Goal: Task Accomplishment & Management: Use online tool/utility

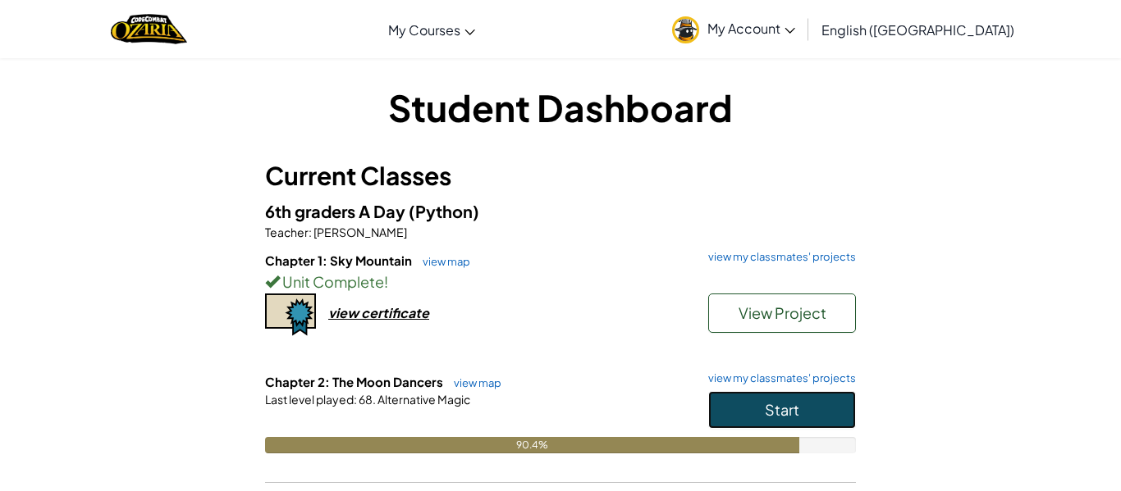
click at [804, 395] on button "Start" at bounding box center [782, 410] width 148 height 38
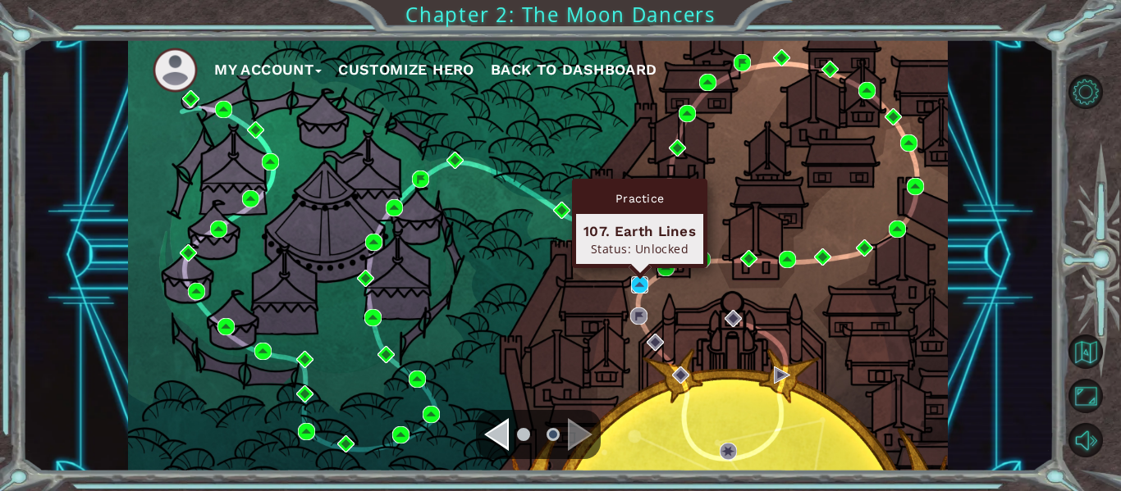
click at [641, 282] on img at bounding box center [639, 284] width 17 height 17
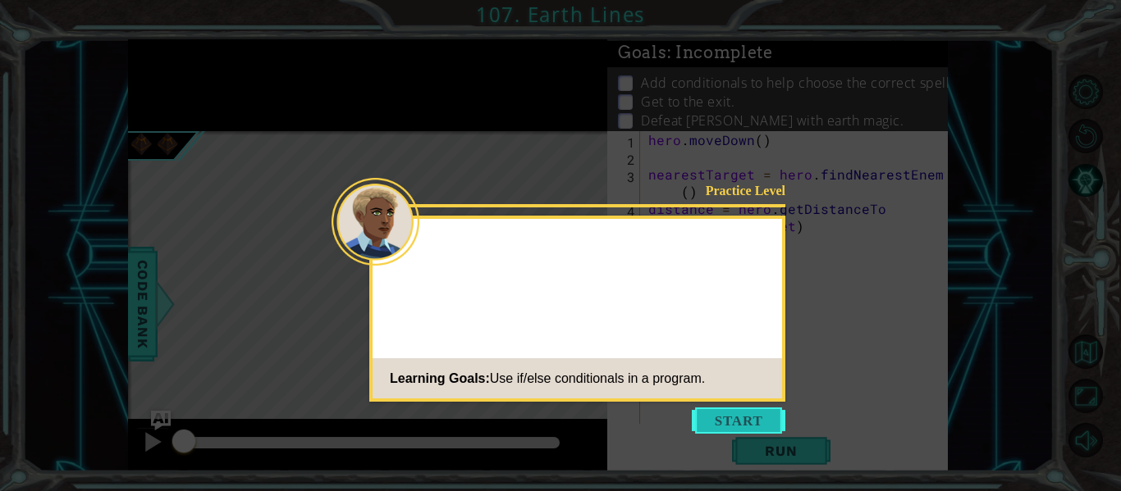
click at [734, 414] on button "Start" at bounding box center [739, 421] width 94 height 26
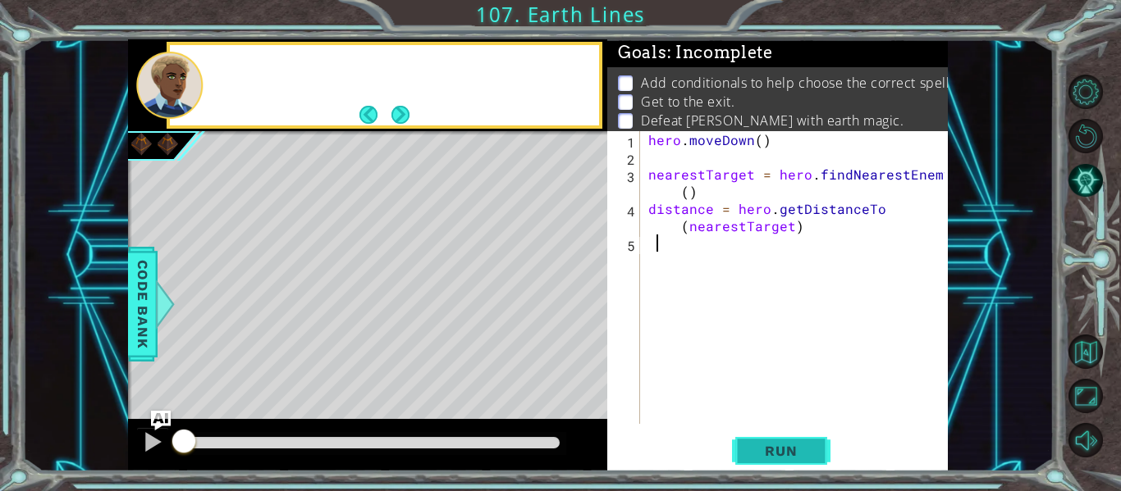
click at [797, 436] on button "Run" at bounding box center [781, 452] width 98 height 34
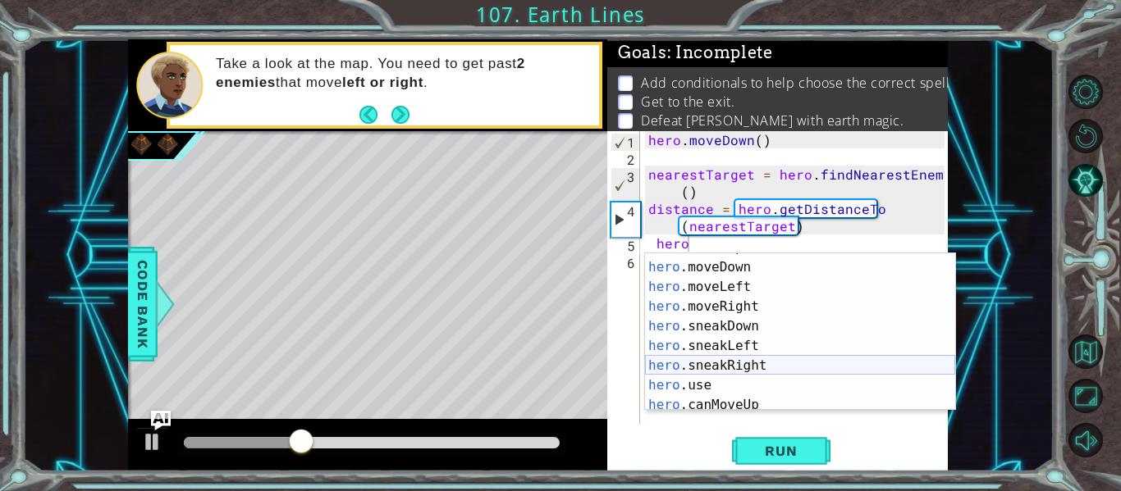
scroll to position [111, 0]
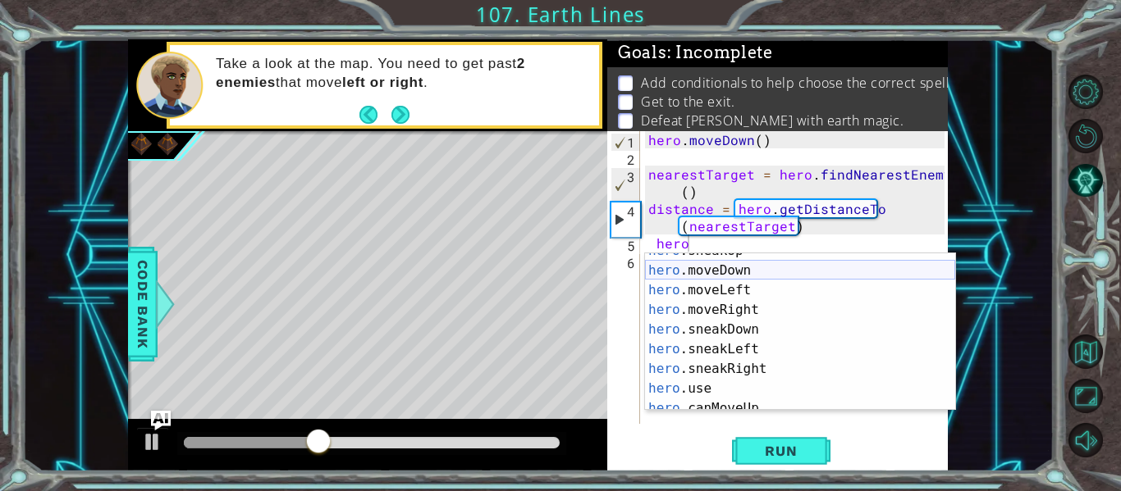
click at [722, 270] on div "hero .sneakUp press enter hero .moveDown press enter hero .moveLeft press enter…" at bounding box center [800, 339] width 310 height 197
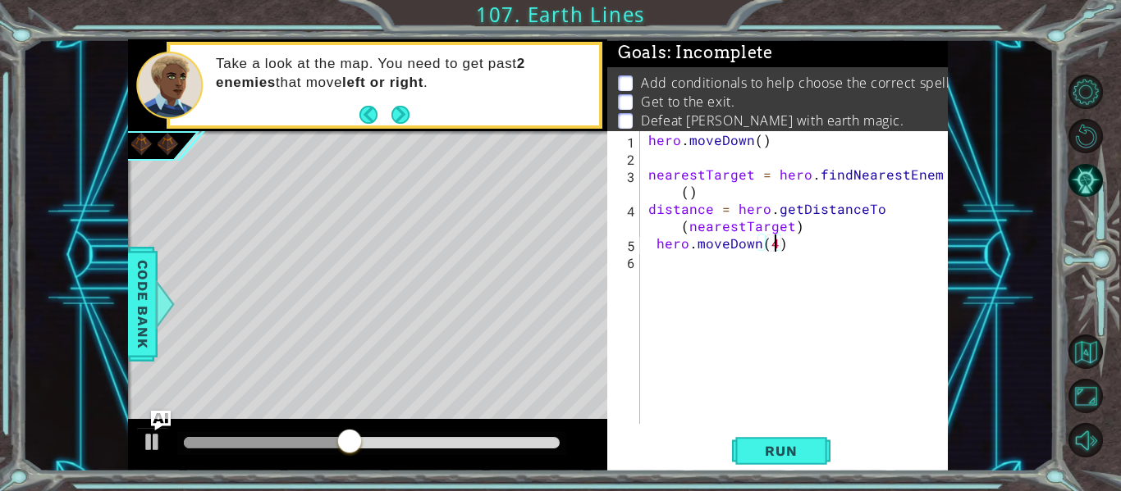
scroll to position [0, 7]
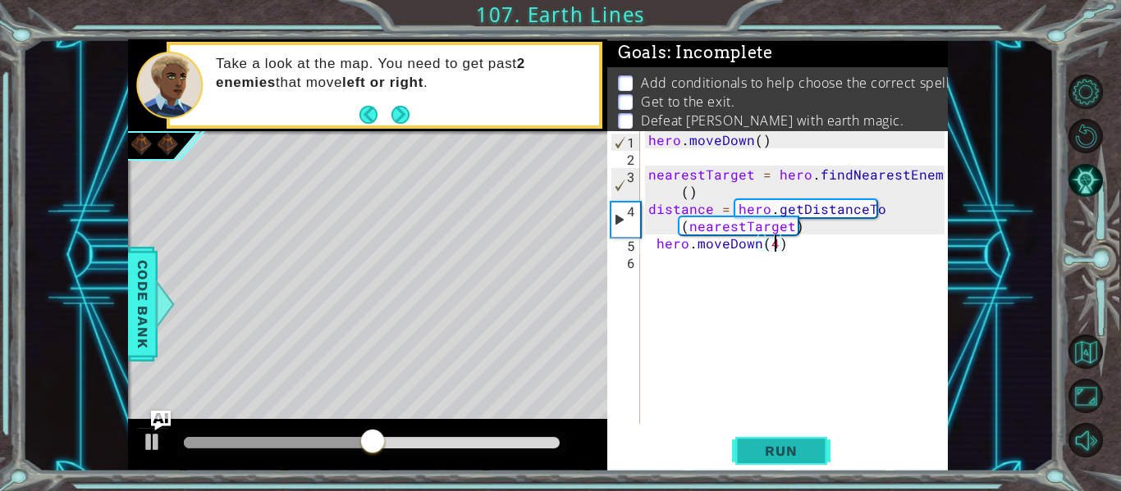
type textarea "hero.moveDown(4)"
click at [787, 444] on span "Run" at bounding box center [780, 451] width 65 height 16
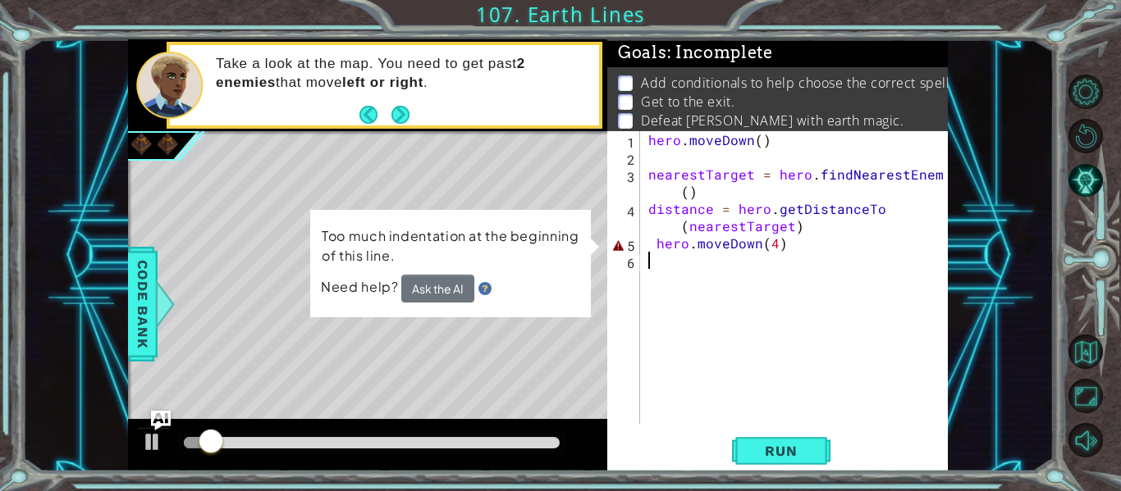
click at [796, 257] on div "hero . [GEOGRAPHIC_DATA] ( ) nearestTarget = hero . findNearestEnemy ( ) distan…" at bounding box center [799, 294] width 308 height 327
click at [797, 252] on div "hero . [GEOGRAPHIC_DATA] ( ) nearestTarget = hero . findNearestEnemy ( ) distan…" at bounding box center [799, 294] width 308 height 327
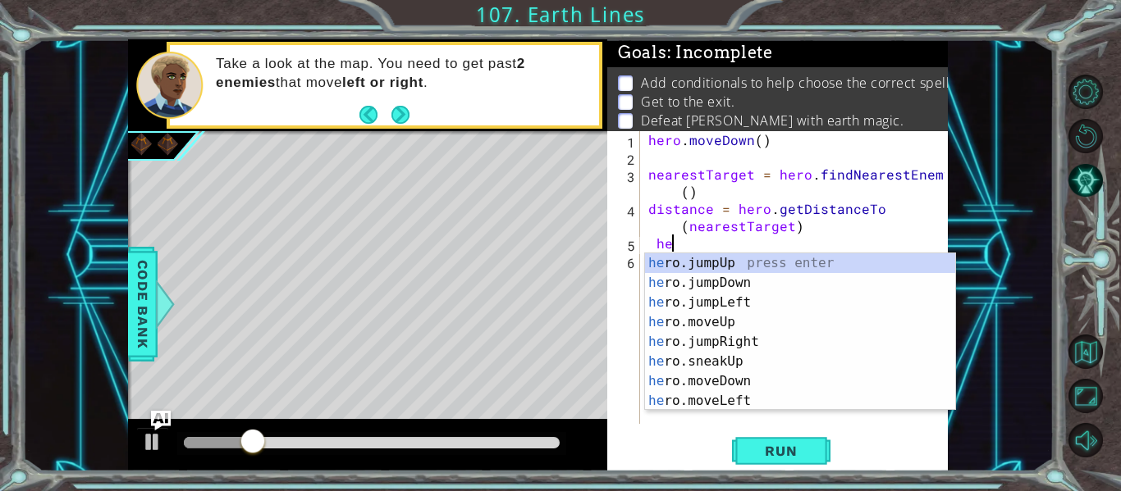
type textarea "h"
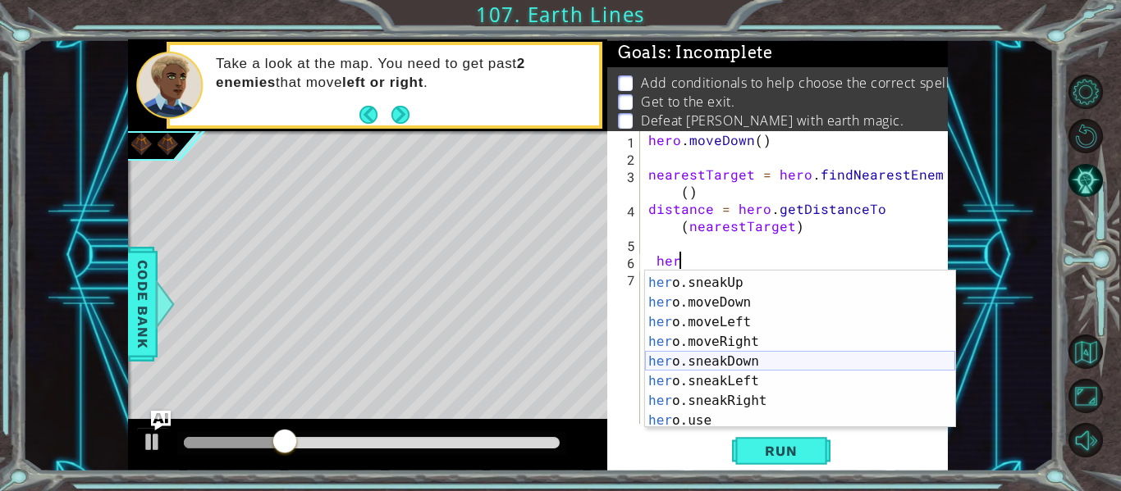
scroll to position [98, 0]
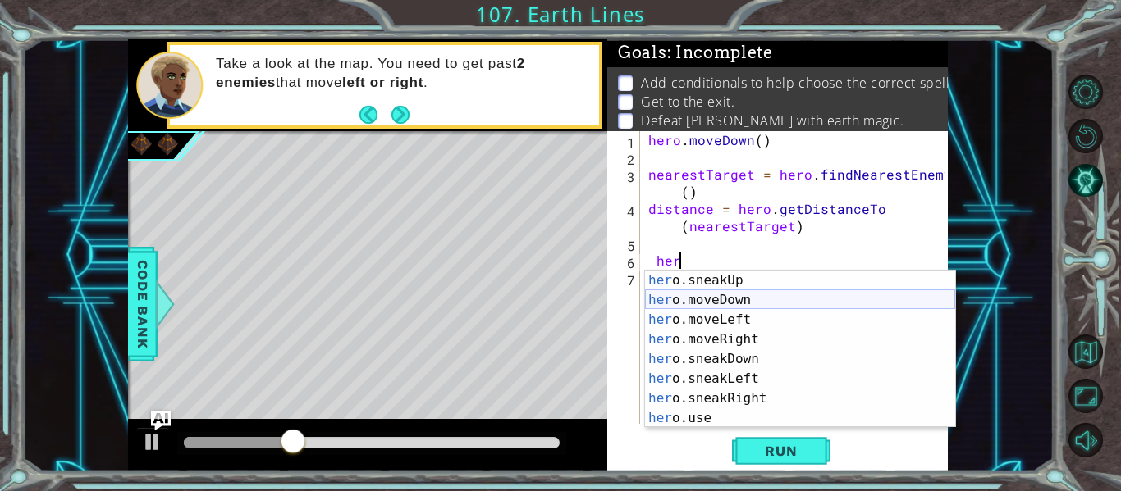
click at [754, 303] on div "her o.sneakUp press enter her o.moveDown press enter her o.moveLeft press enter…" at bounding box center [800, 369] width 310 height 197
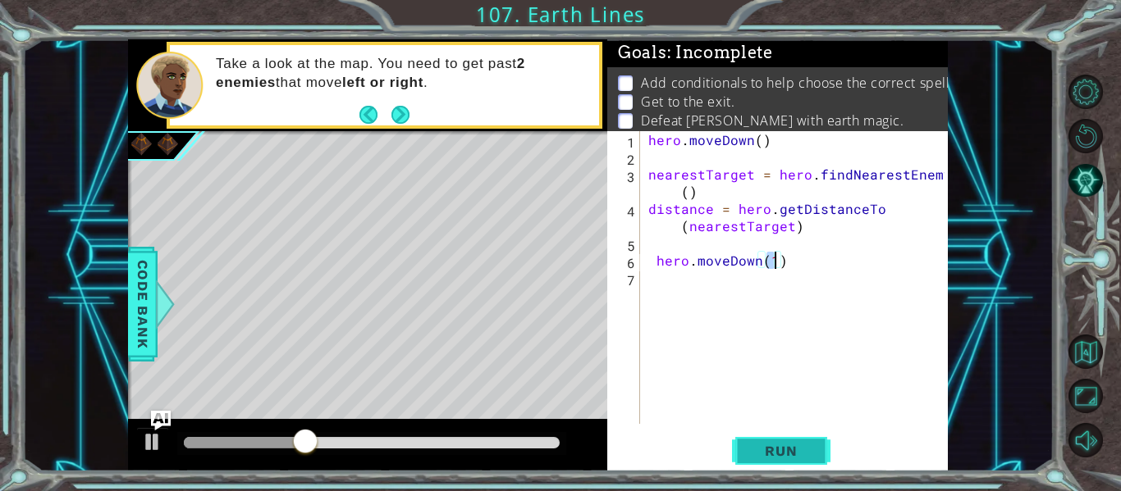
scroll to position [0, 7]
click at [767, 450] on span "Run" at bounding box center [780, 451] width 65 height 16
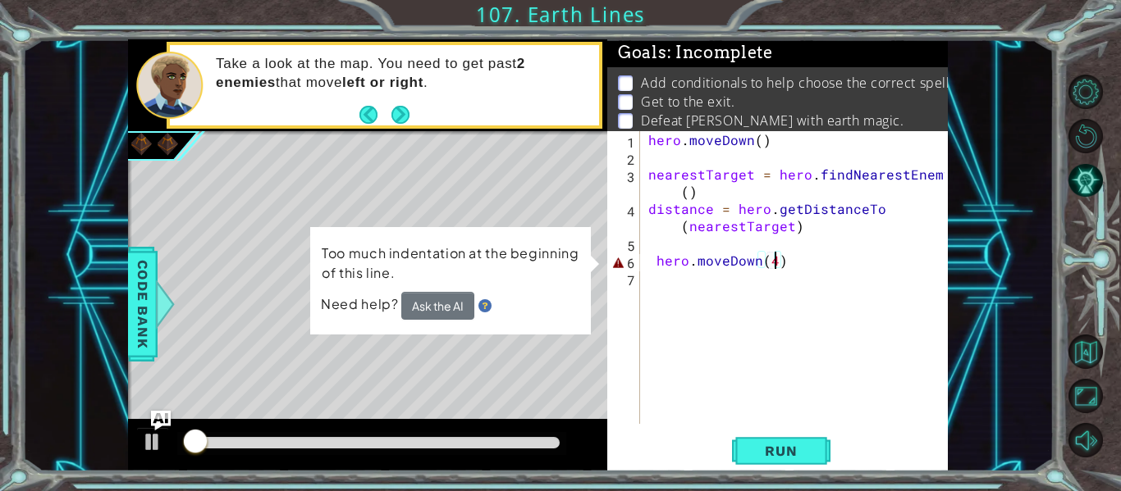
click at [787, 262] on div "hero . [GEOGRAPHIC_DATA] ( ) nearestTarget = hero . findNearestEnemy ( ) distan…" at bounding box center [799, 294] width 308 height 327
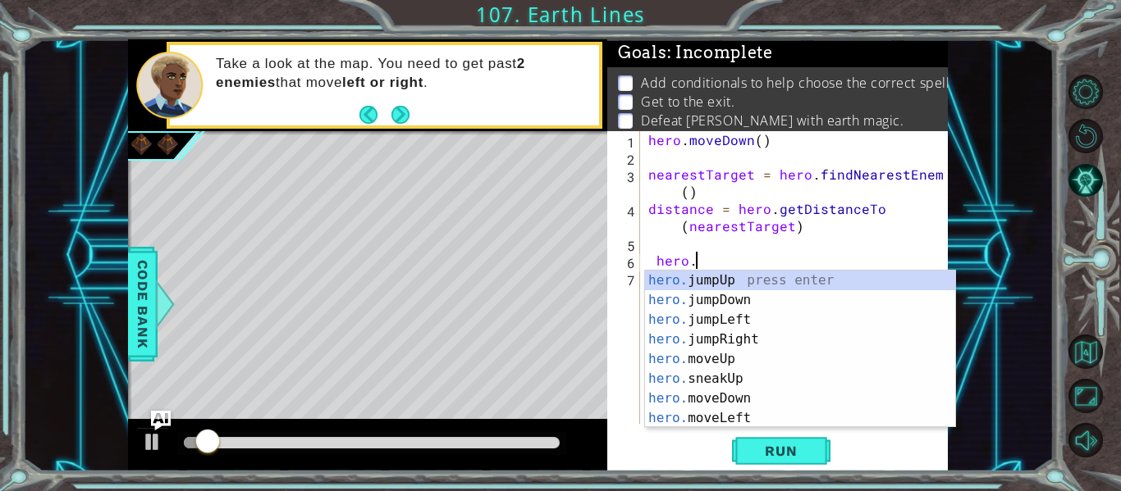
scroll to position [0, 1]
type textarea "h"
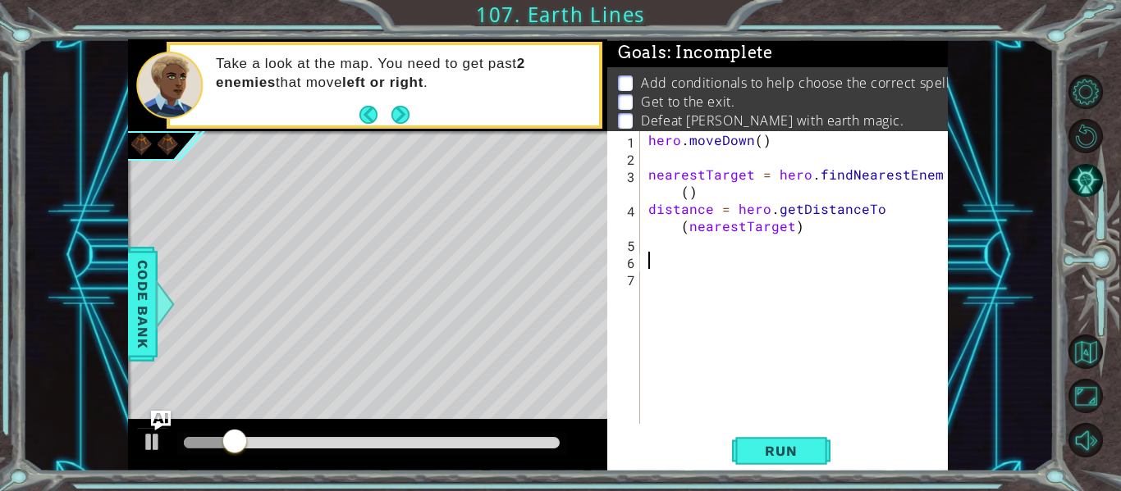
click at [514, 312] on div "Level Map" at bounding box center [507, 372] width 758 height 483
click at [701, 253] on div "hero . [GEOGRAPHIC_DATA] ( ) nearestTarget = hero . findNearestEnemy ( ) distan…" at bounding box center [799, 294] width 308 height 327
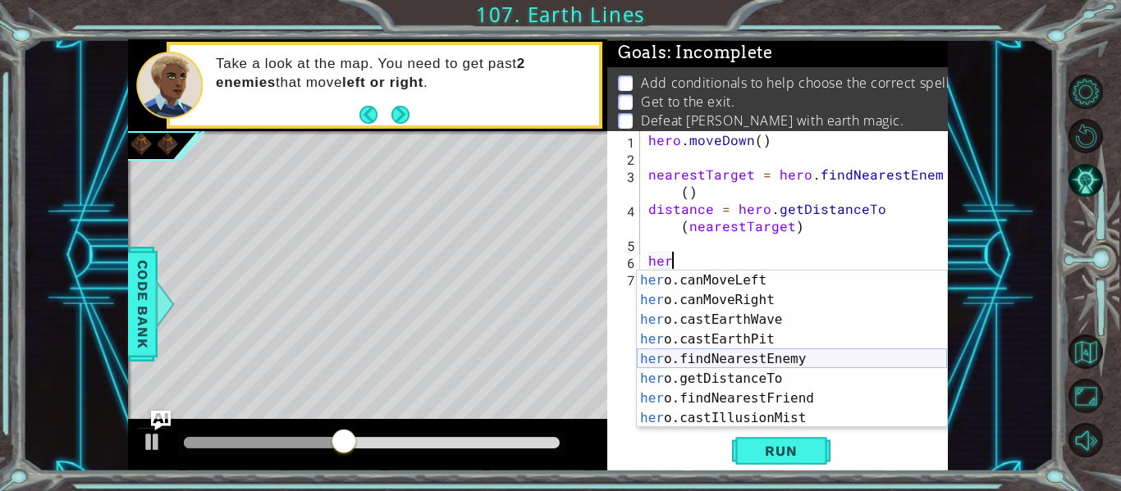
scroll to position [315, 0]
click at [696, 413] on div "her o.canMoveLeft press enter her o.canMoveRight press enter her o.castEarthWav…" at bounding box center [792, 369] width 310 height 197
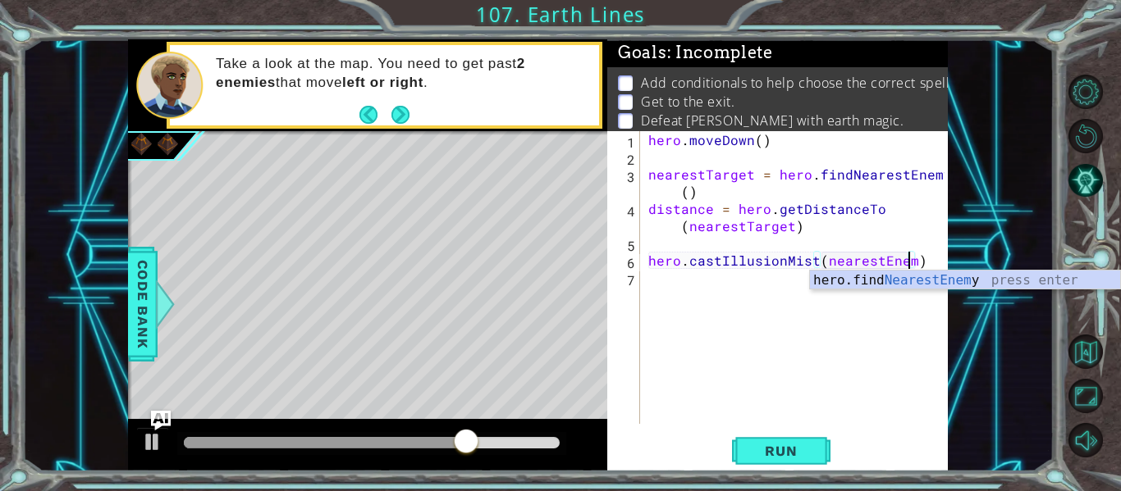
scroll to position [0, 16]
click at [820, 445] on button "Run" at bounding box center [781, 452] width 98 height 34
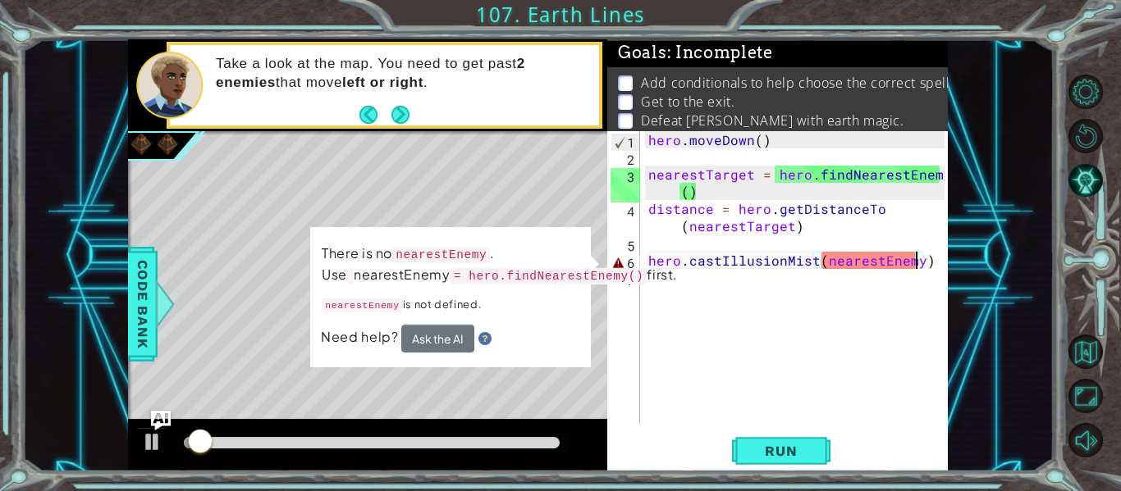
click at [925, 263] on div "hero . [GEOGRAPHIC_DATA] ( ) nearestTarget = hero . findNearestEnemy ( ) distan…" at bounding box center [799, 294] width 308 height 327
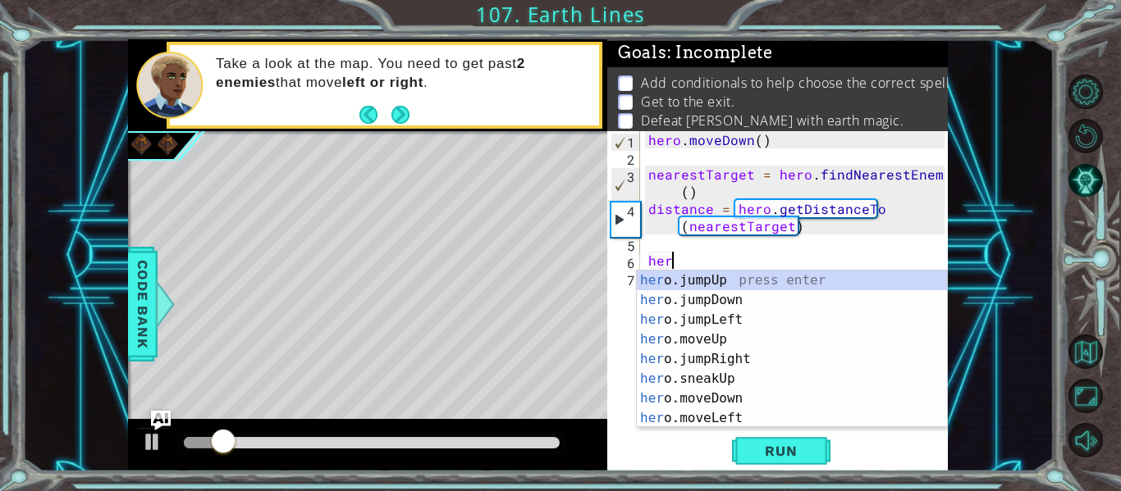
scroll to position [0, 0]
type textarea "h"
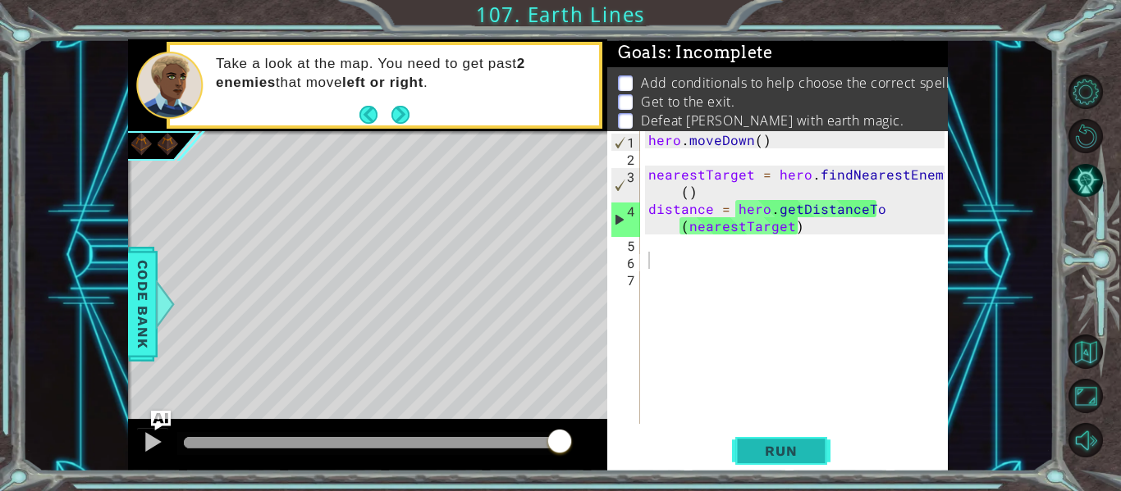
click at [819, 445] on button "Run" at bounding box center [781, 452] width 98 height 34
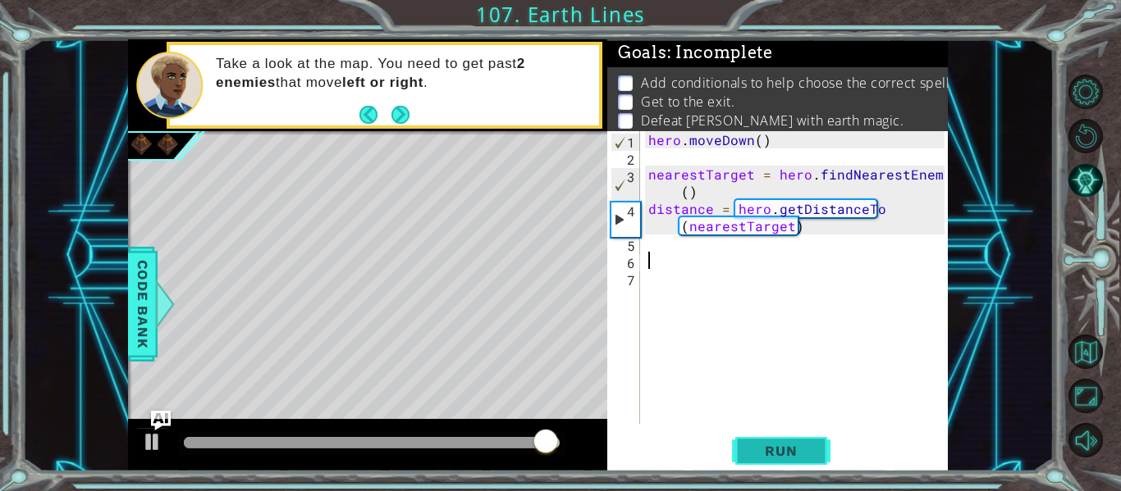
click at [769, 461] on button "Run" at bounding box center [781, 452] width 98 height 34
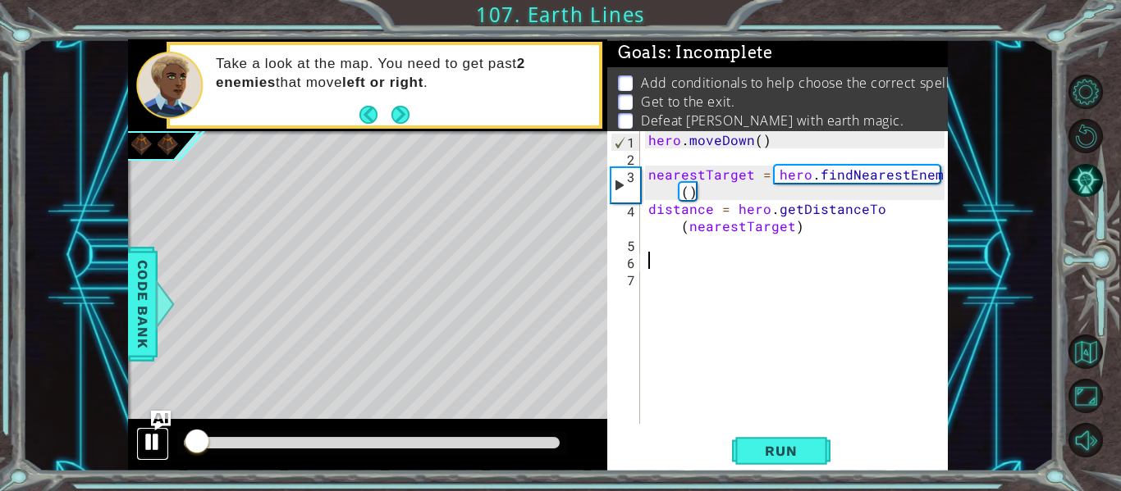
click at [153, 439] on div at bounding box center [152, 441] width 21 height 21
click at [151, 445] on div at bounding box center [152, 441] width 21 height 21
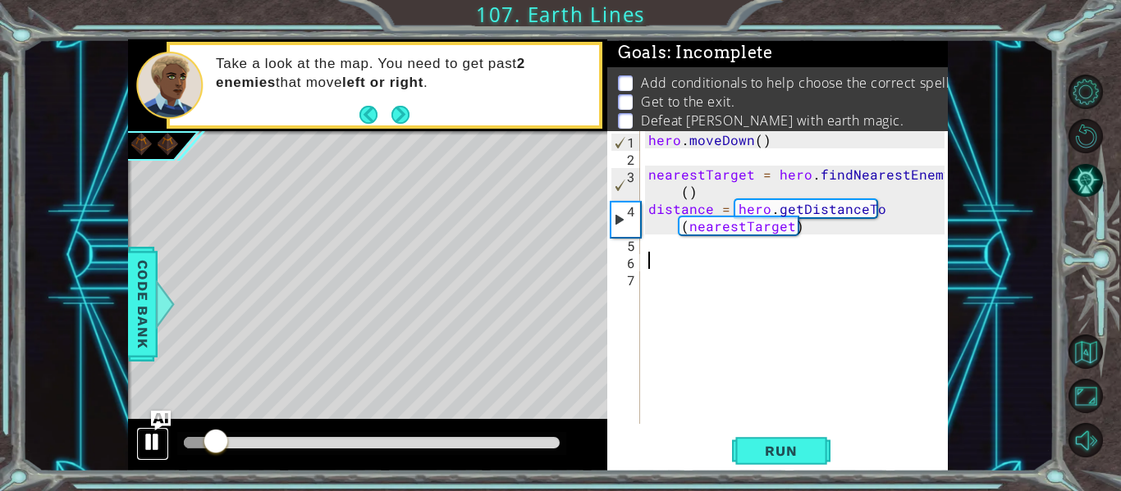
click at [151, 445] on div at bounding box center [152, 441] width 21 height 21
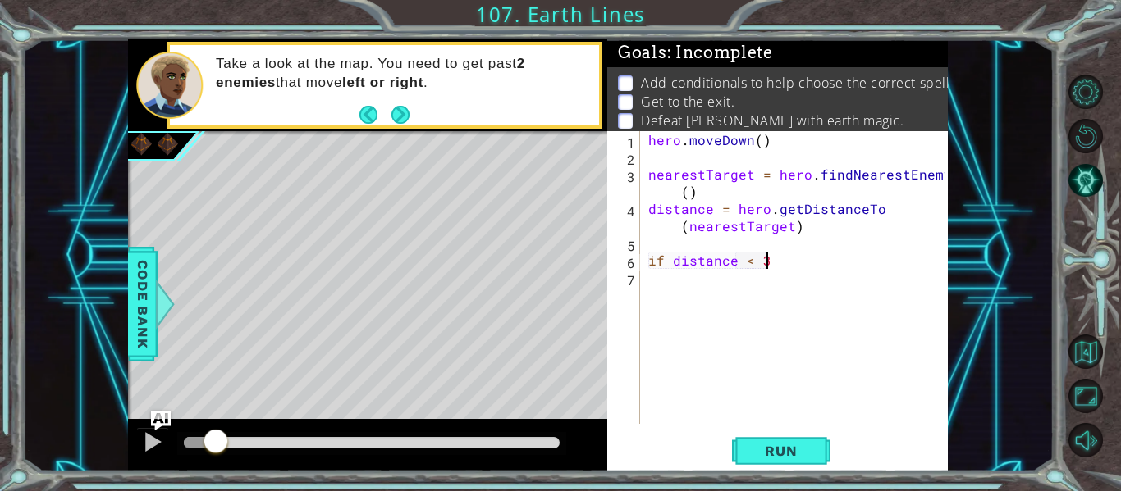
scroll to position [0, 7]
type textarea "if distance < 3:"
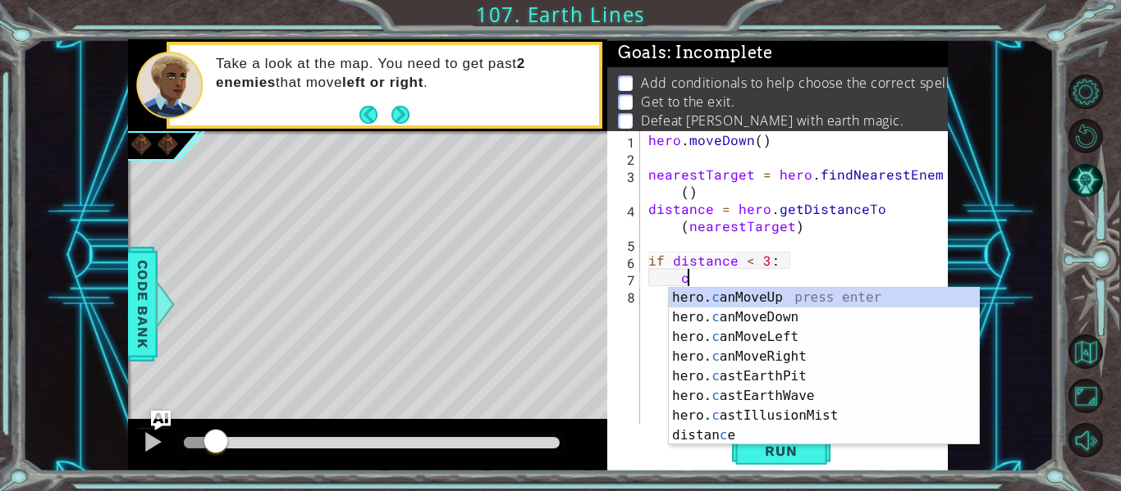
scroll to position [0, 2]
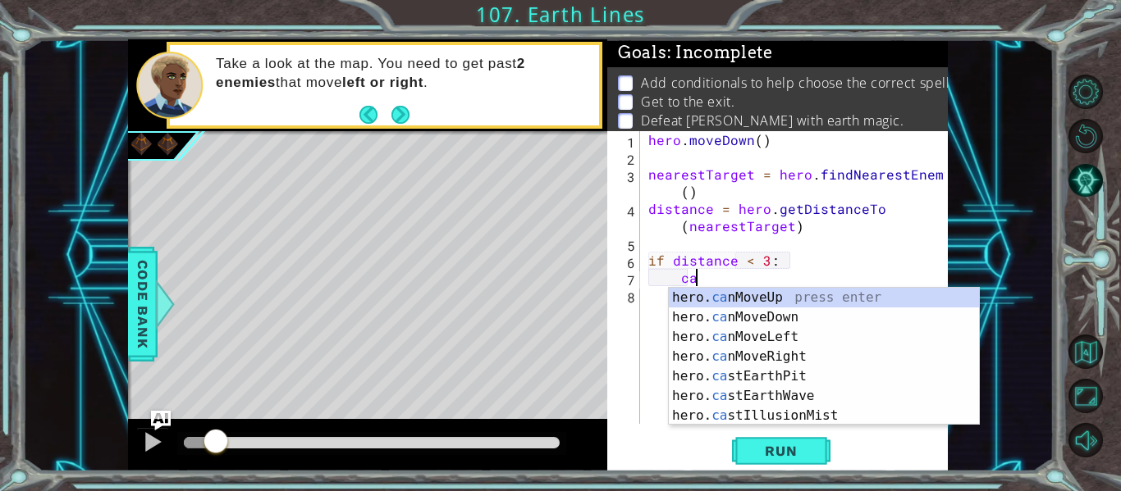
type textarea "cas"
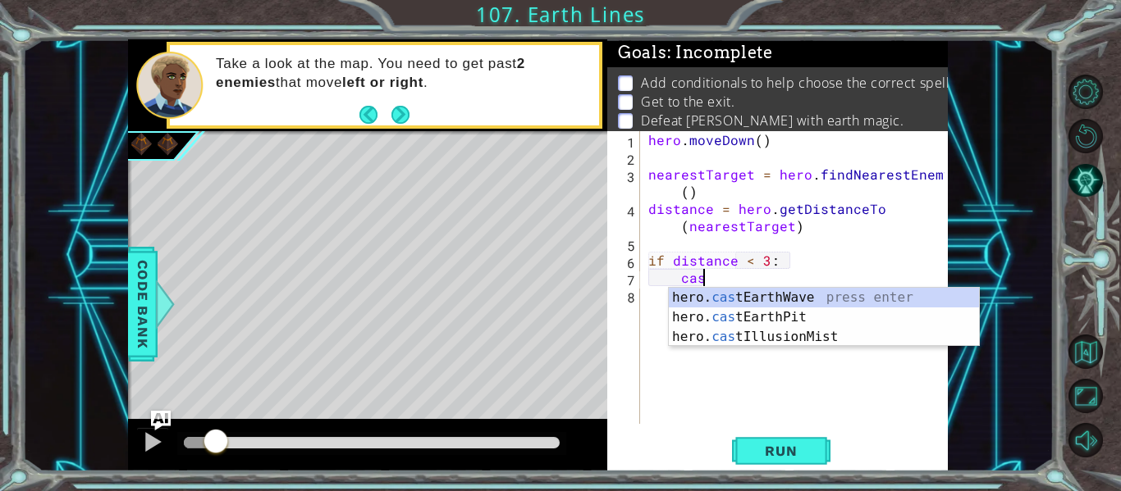
scroll to position [0, 1]
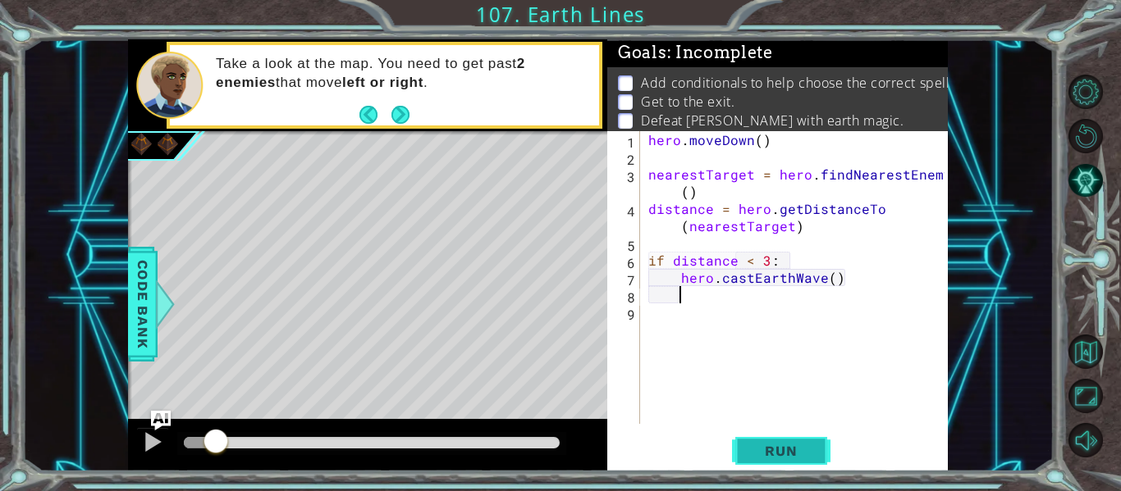
click at [792, 444] on span "Run" at bounding box center [780, 451] width 65 height 16
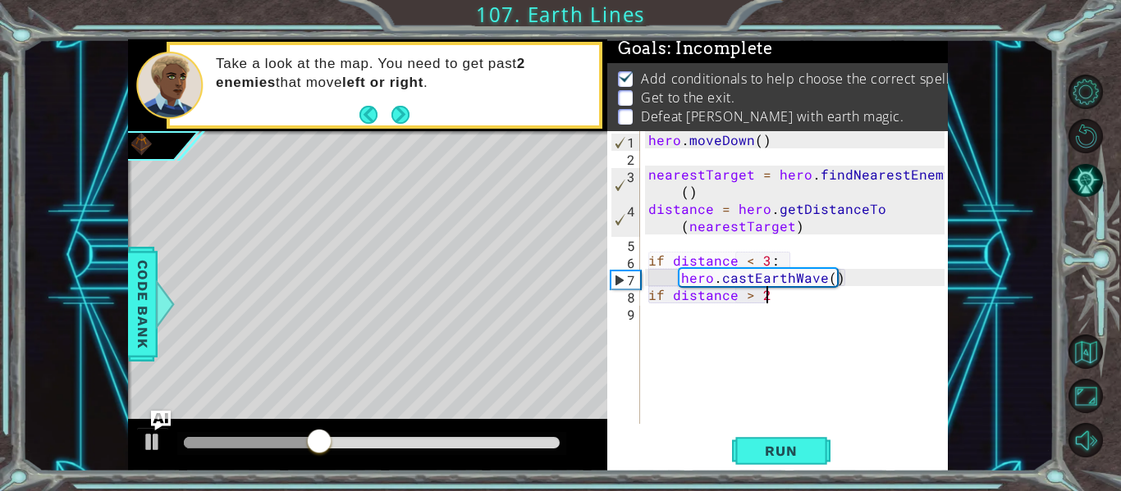
scroll to position [0, 7]
type textarea "if distance > 2:"
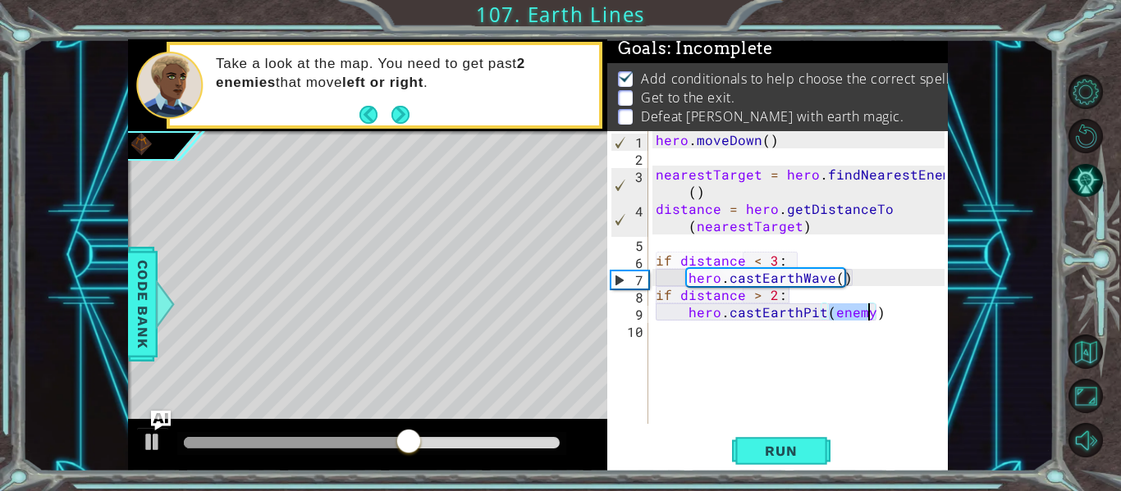
scroll to position [0, 11]
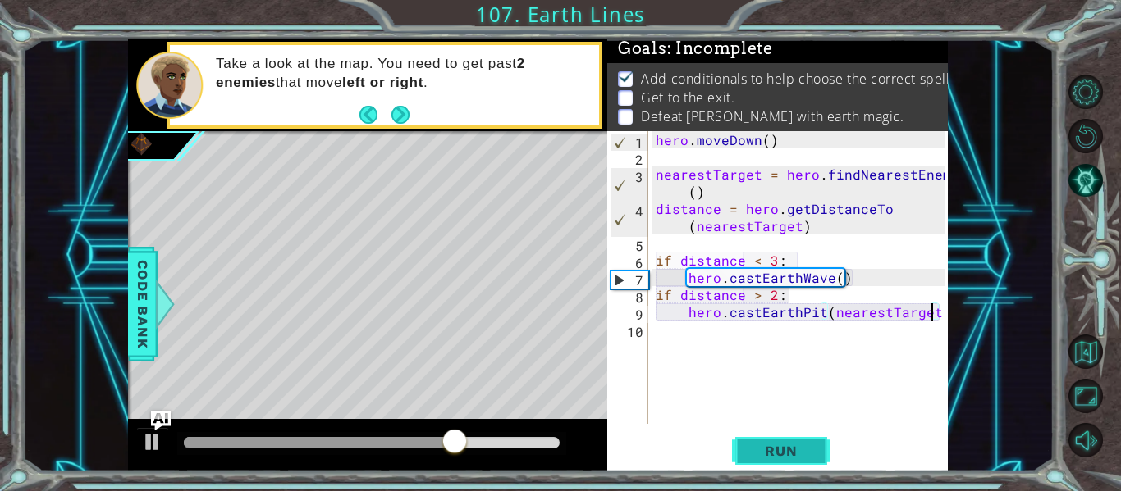
type textarea "hero.castEarthPit(nearestTarget)"
click at [758, 456] on span "Run" at bounding box center [780, 451] width 65 height 16
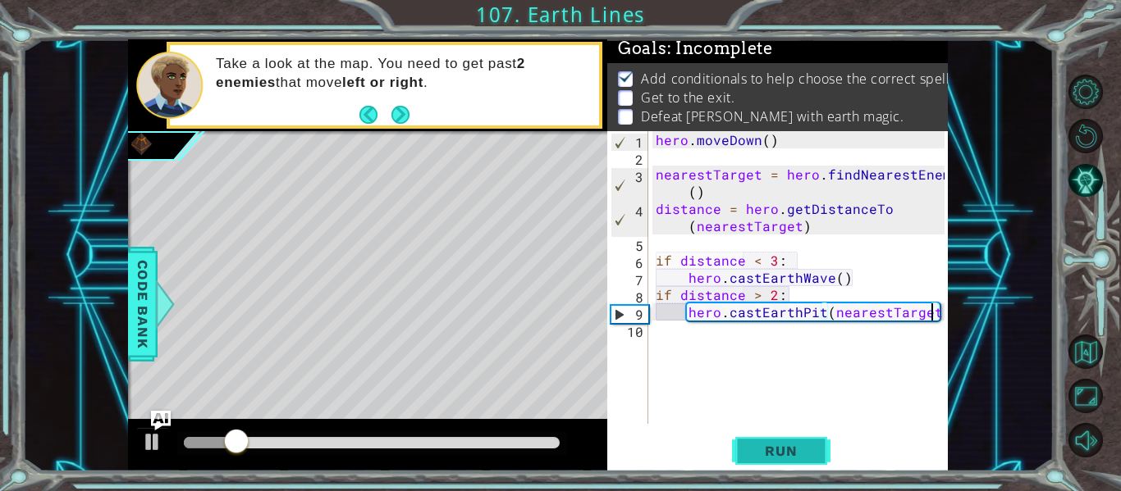
click at [758, 456] on span "Run" at bounding box center [780, 451] width 65 height 16
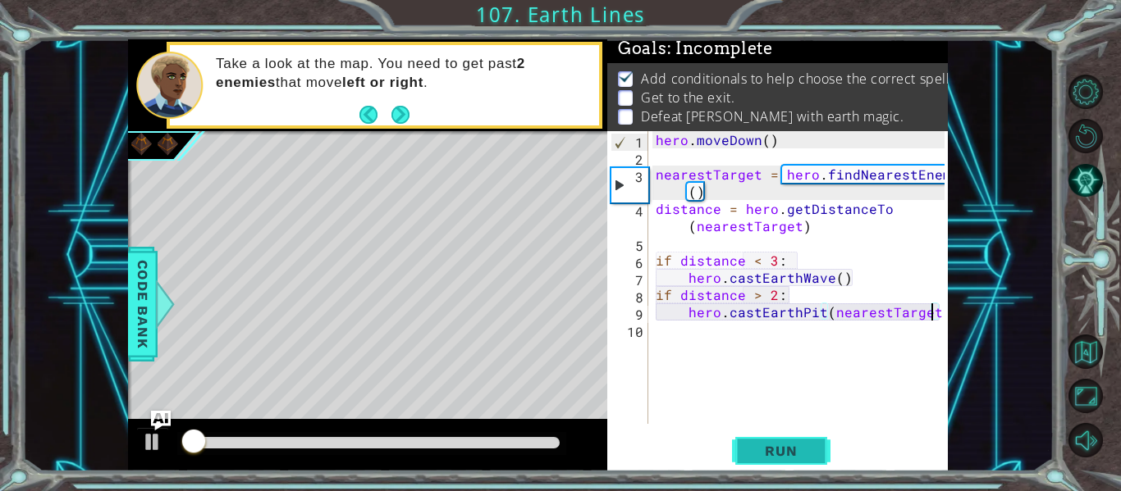
click at [758, 456] on span "Run" at bounding box center [780, 451] width 65 height 16
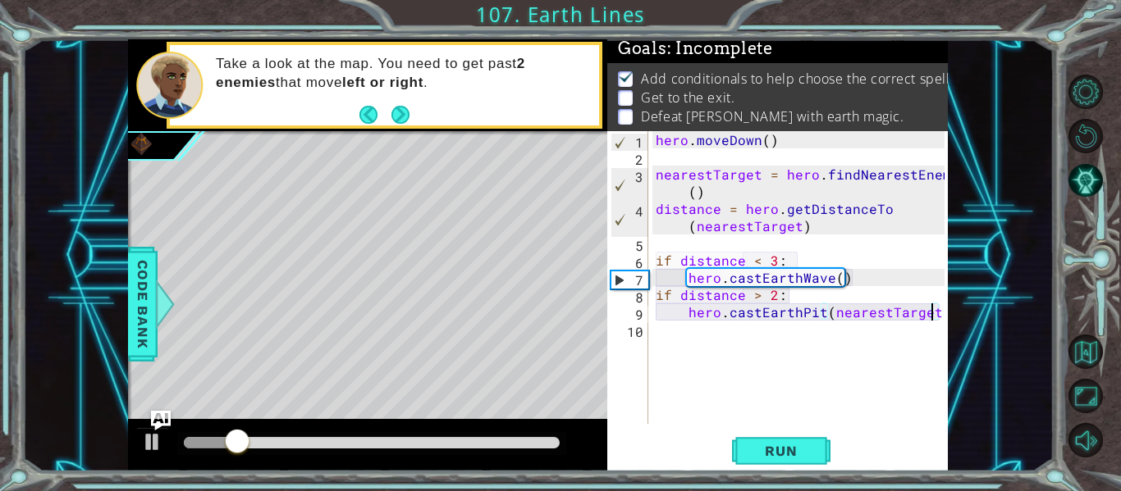
click at [667, 345] on div "hero . [GEOGRAPHIC_DATA] ( ) nearestTarget = hero . findNearestEnemy ( ) distan…" at bounding box center [802, 294] width 300 height 327
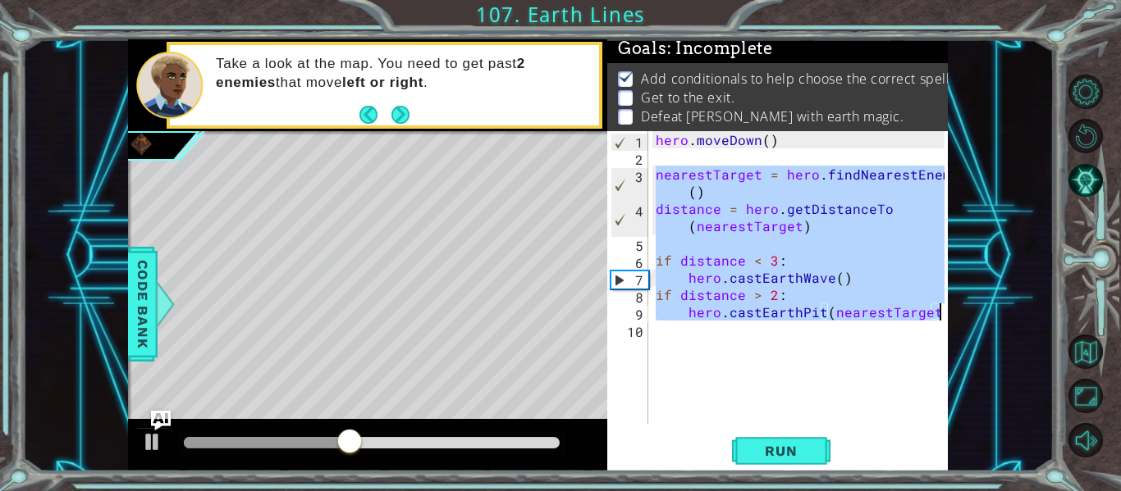
drag, startPoint x: 656, startPoint y: 171, endPoint x: 948, endPoint y: 317, distance: 326.1
click at [948, 317] on div "1 ההההההההההההההההההההההההההההההההההההההההההההההההההההההההההההההההההההההההההההה…" at bounding box center [537, 255] width 1031 height 432
type textarea "if distance > 2: hero.castEarthPit(nearestTarget)"
click at [669, 345] on div "hero . [GEOGRAPHIC_DATA] ( ) nearestTarget = hero . findNearestEnemy ( ) distan…" at bounding box center [802, 294] width 300 height 327
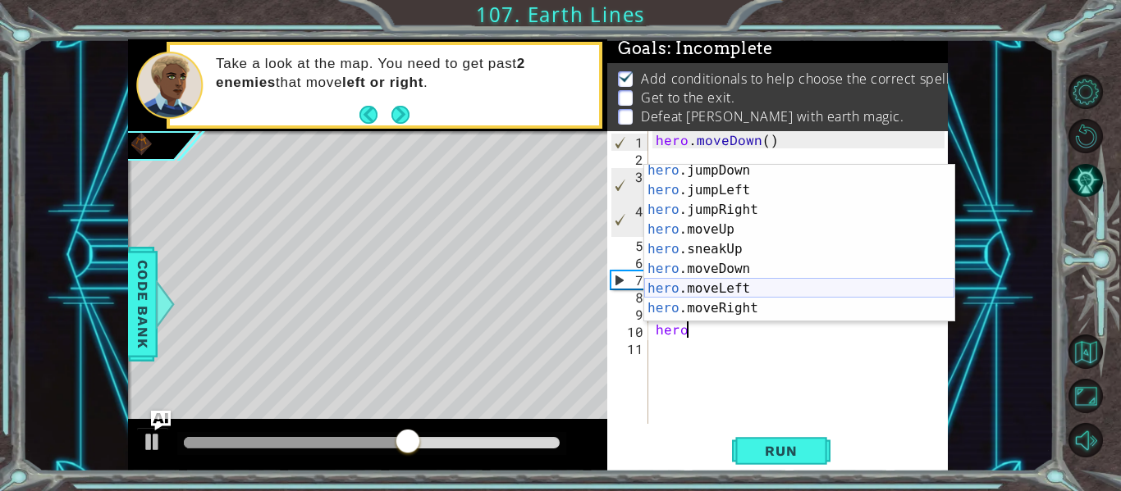
scroll to position [52, 0]
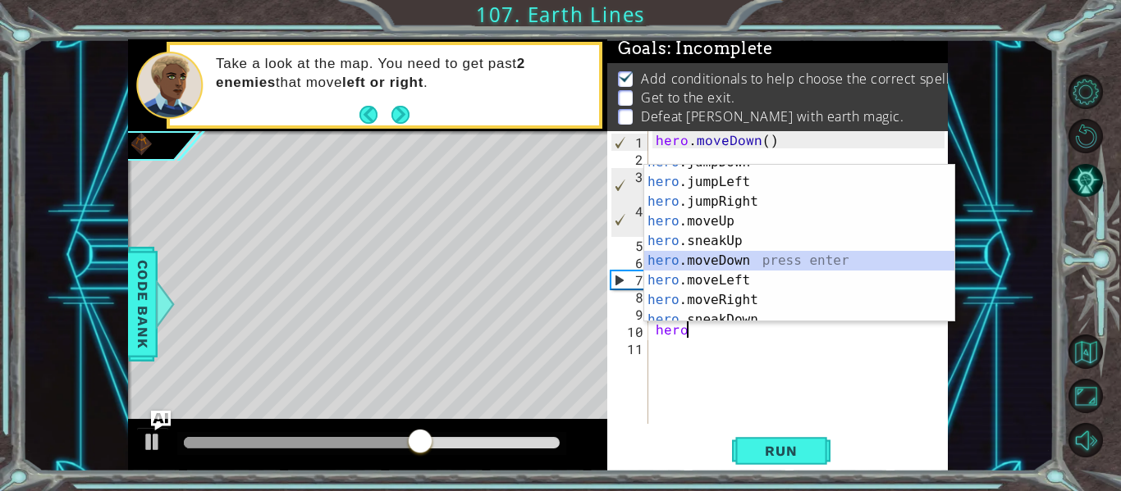
click at [738, 257] on div "hero .jumpDown press enter hero .jumpLeft press enter hero .jumpRight press ent…" at bounding box center [799, 251] width 310 height 197
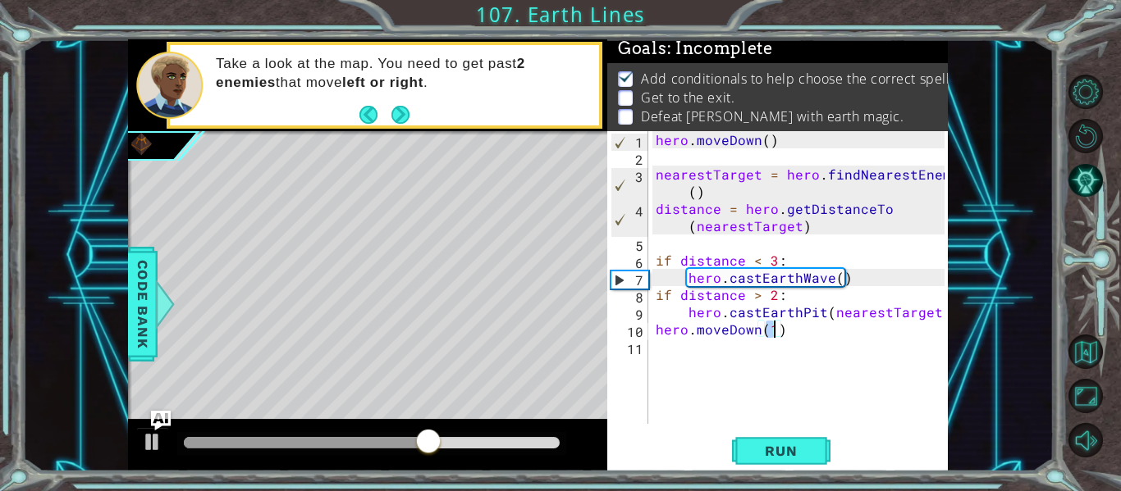
click at [746, 308] on div "hero . [GEOGRAPHIC_DATA] ( ) nearestTarget = hero . findNearestEnemy ( ) distan…" at bounding box center [802, 294] width 300 height 327
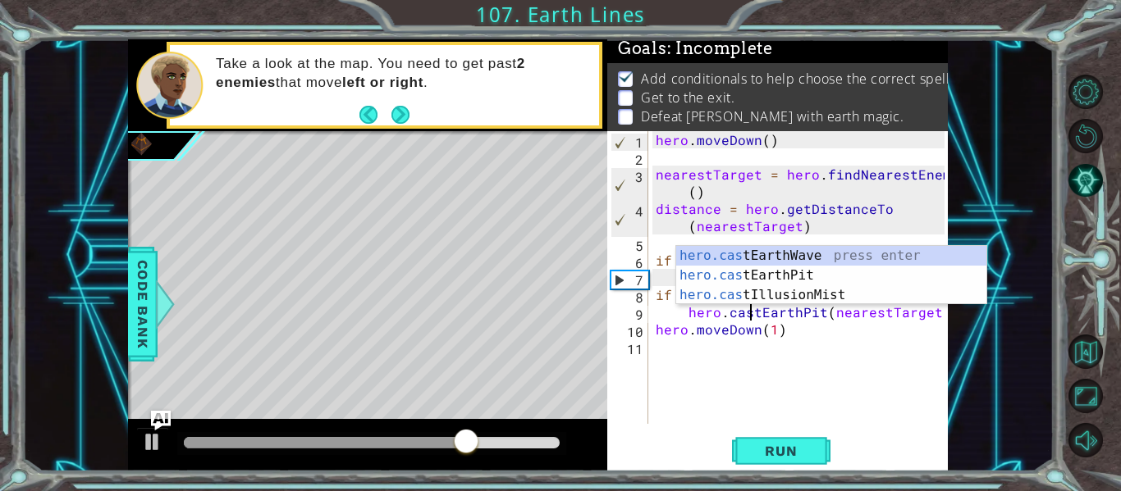
click at [771, 336] on div "hero . [GEOGRAPHIC_DATA] ( ) nearestTarget = hero . findNearestEnemy ( ) distan…" at bounding box center [802, 294] width 300 height 327
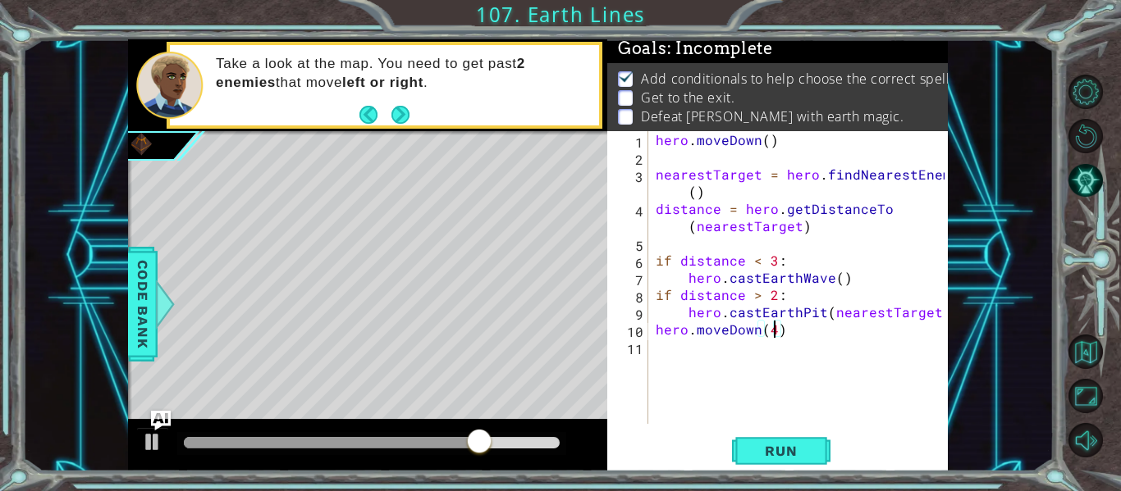
scroll to position [0, 7]
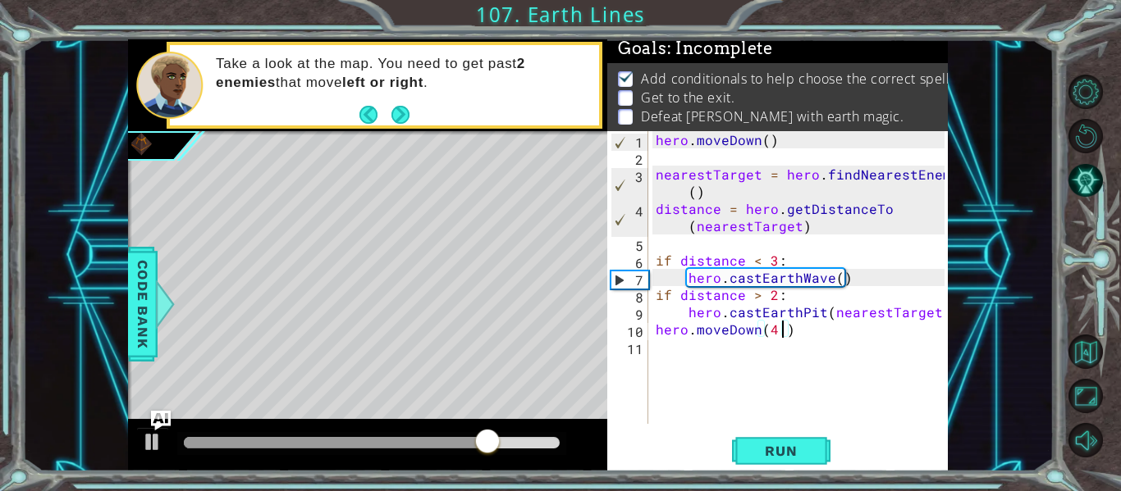
type textarea "hero.moveDown(4)"
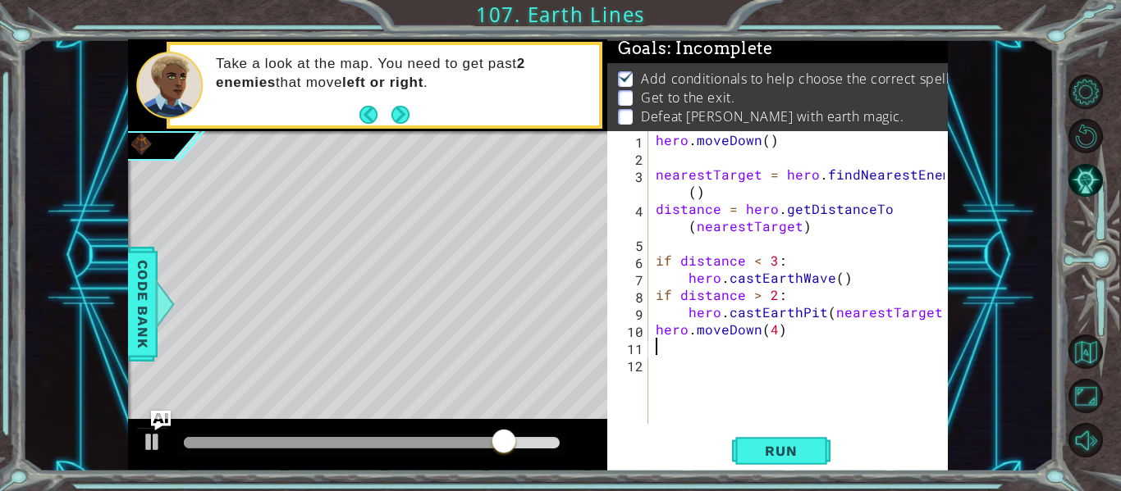
scroll to position [0, 0]
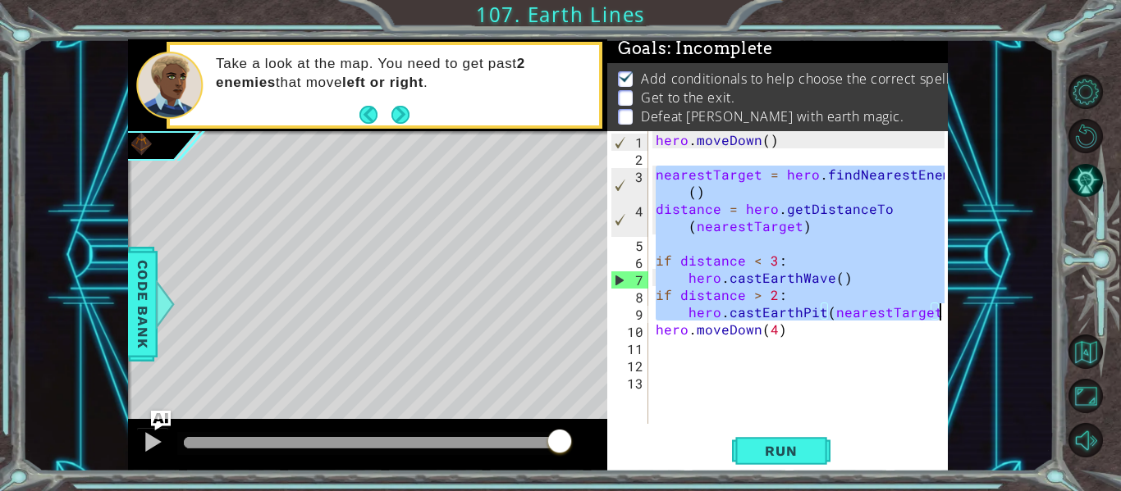
drag, startPoint x: 653, startPoint y: 175, endPoint x: 951, endPoint y: 318, distance: 330.6
click at [951, 318] on div "1 ההההההההההההההההההההההההההההההההההההההההההההההההההההההההההההההההההההההההההההה…" at bounding box center [537, 255] width 1031 height 432
click at [787, 217] on div "hero . [GEOGRAPHIC_DATA] ( ) nearestTarget = hero . findNearestEnemy ( ) distan…" at bounding box center [798, 277] width 292 height 293
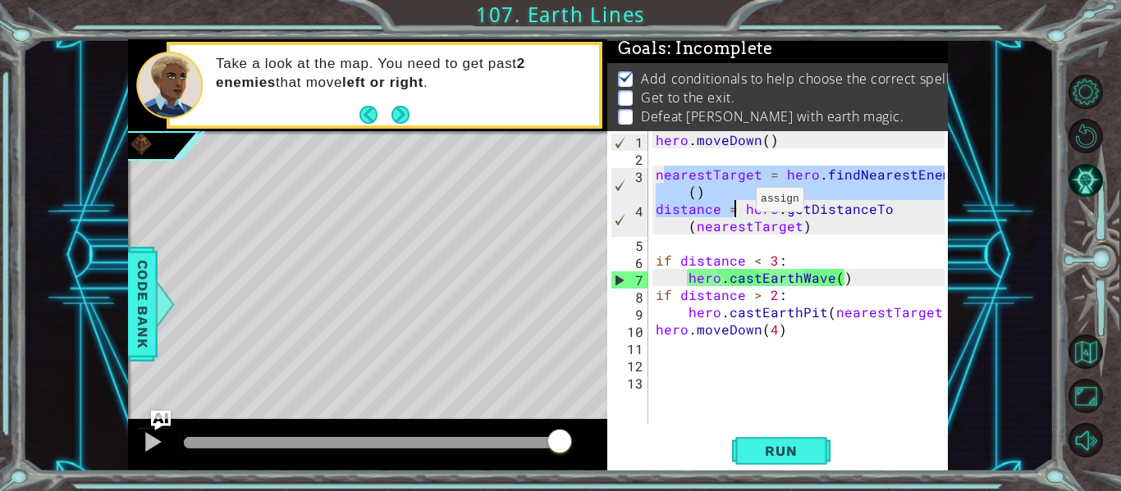
drag, startPoint x: 660, startPoint y: 178, endPoint x: 735, endPoint y: 203, distance: 78.9
click at [735, 203] on div "hero . [GEOGRAPHIC_DATA] ( ) nearestTarget = hero . findNearestEnemy ( ) distan…" at bounding box center [802, 294] width 300 height 327
click at [735, 203] on div "hero . [GEOGRAPHIC_DATA] ( ) nearestTarget = hero . findNearestEnemy ( ) distan…" at bounding box center [798, 277] width 292 height 293
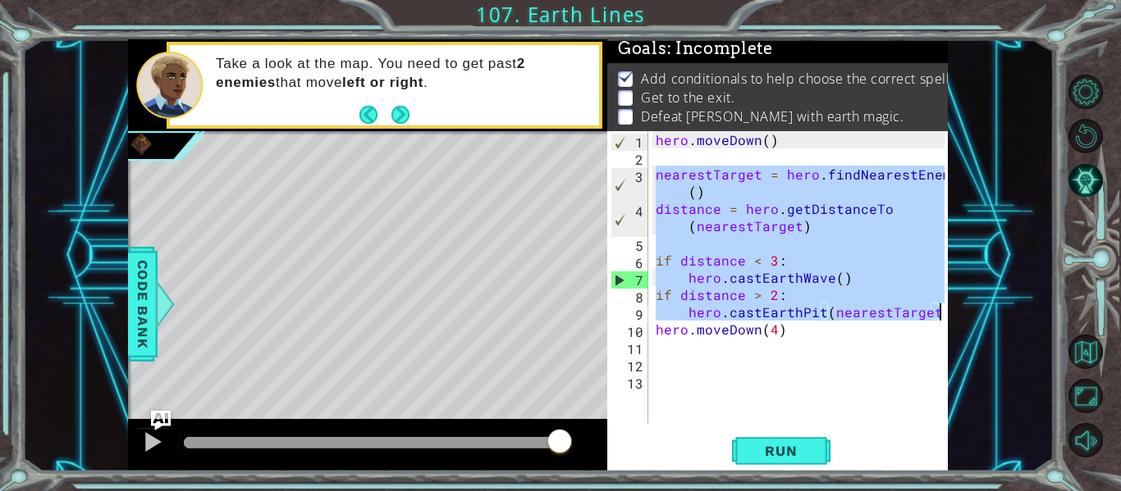
drag, startPoint x: 654, startPoint y: 171, endPoint x: 952, endPoint y: 304, distance: 326.4
click at [952, 304] on div "1 ההההההההההההההההההההההההההההההההההההההההההההההההההההההההההההההההההההההההההההה…" at bounding box center [537, 255] width 1031 height 432
type textarea "if distance > 2: hero.castEarthPit(nearestTarget)"
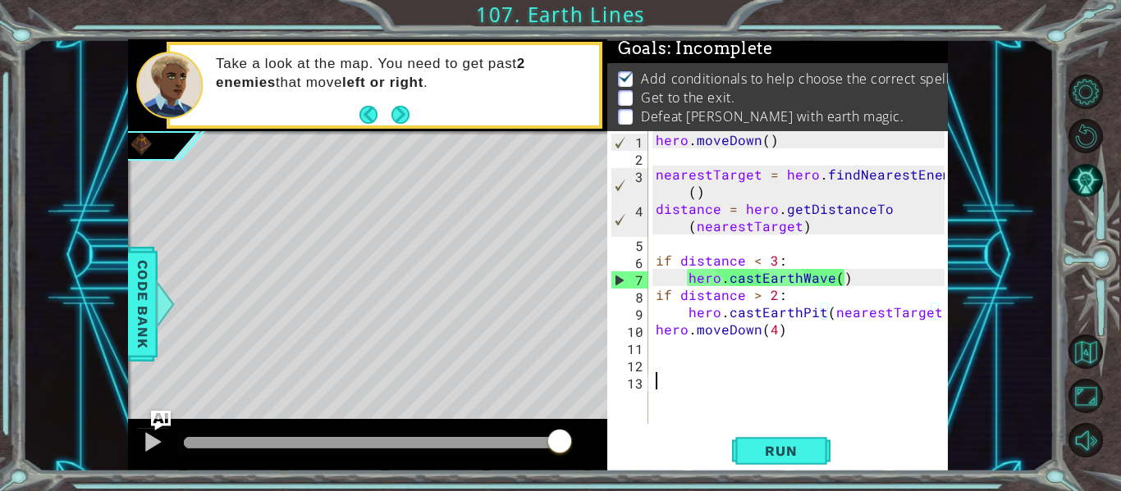
click at [693, 375] on div "hero . [GEOGRAPHIC_DATA] ( ) nearestTarget = hero . findNearestEnemy ( ) distan…" at bounding box center [802, 294] width 300 height 327
click at [685, 363] on div "hero . [GEOGRAPHIC_DATA] ( ) nearestTarget = hero . findNearestEnemy ( ) distan…" at bounding box center [802, 294] width 300 height 327
click at [599, 342] on div "1 ההההההההההההההההההההההההההההההההההההההההההההההההההההההההההההההההההההההההההההה…" at bounding box center [537, 255] width 819 height 432
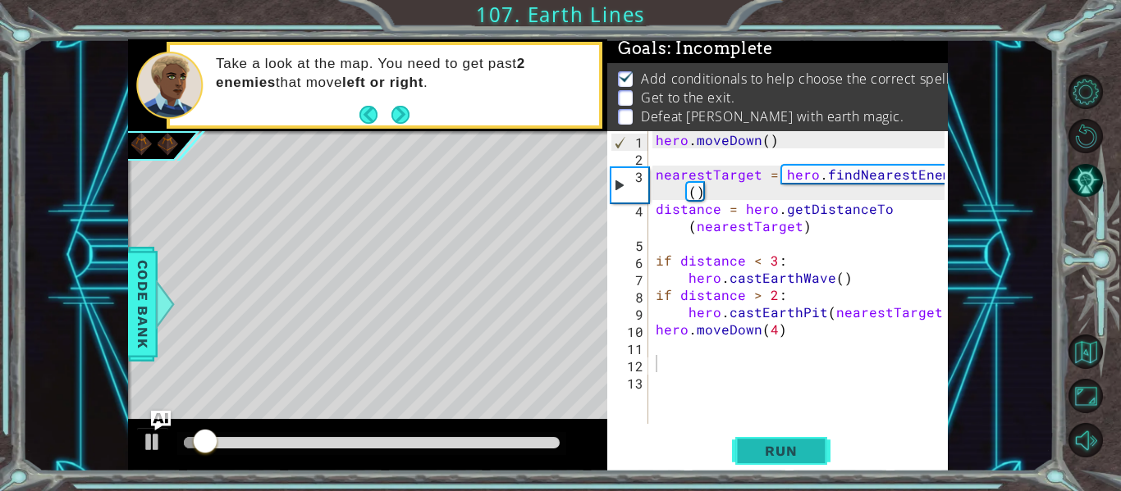
click at [748, 446] on span "Run" at bounding box center [780, 451] width 65 height 16
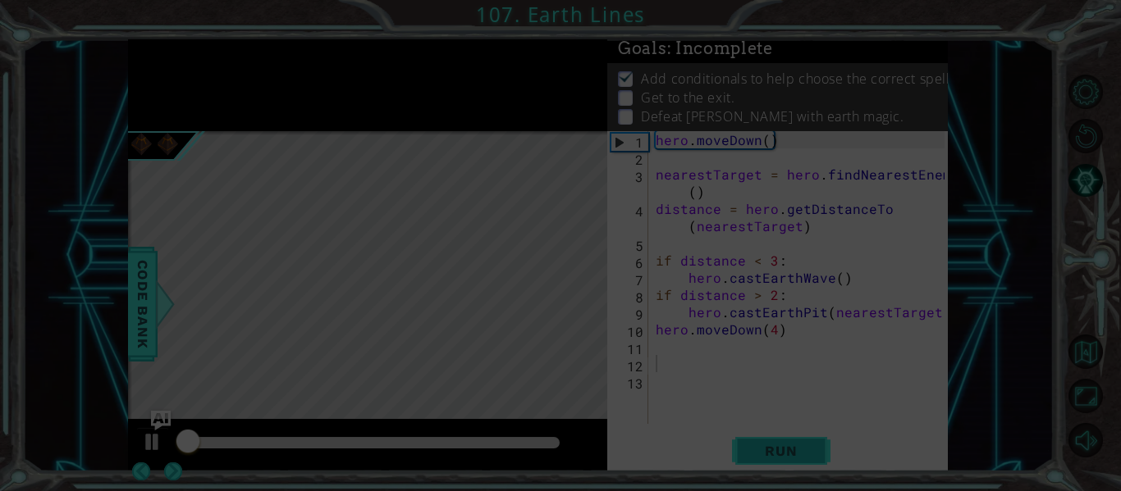
click at [762, 459] on span "Run" at bounding box center [780, 451] width 65 height 16
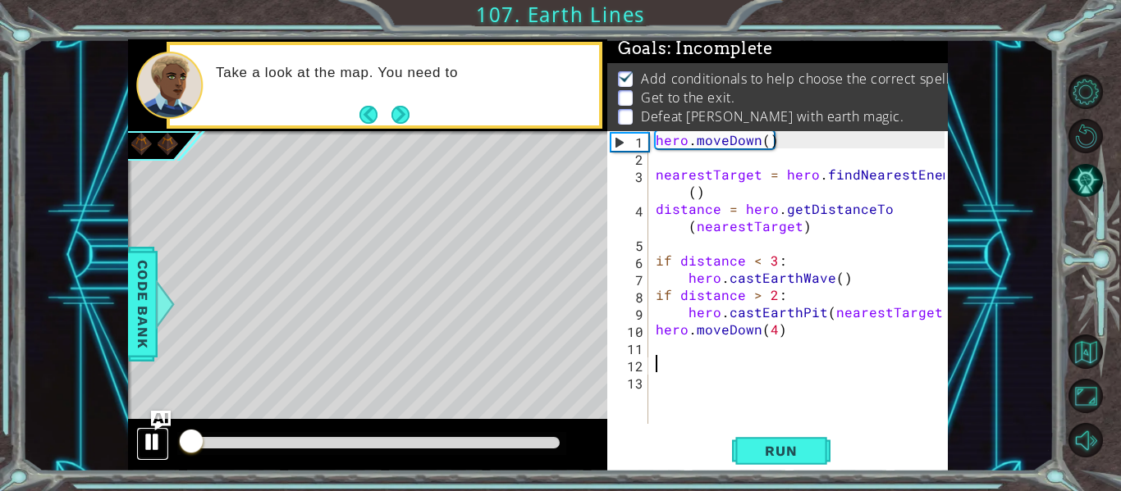
click at [162, 432] on div at bounding box center [152, 441] width 21 height 21
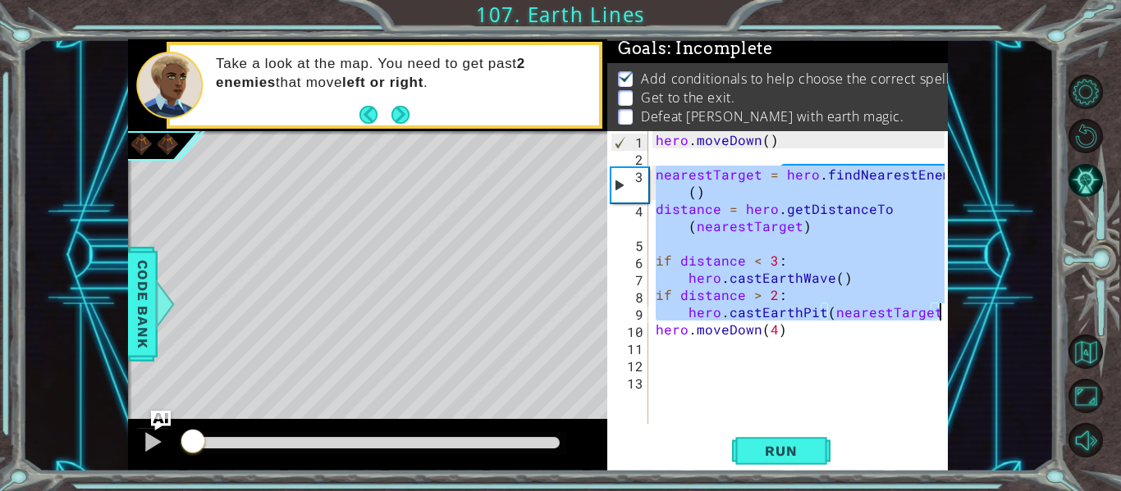
drag, startPoint x: 653, startPoint y: 171, endPoint x: 940, endPoint y: 313, distance: 320.3
click at [940, 313] on div "hero . [GEOGRAPHIC_DATA] ( ) nearestTarget = hero . findNearestEnemy ( ) distan…" at bounding box center [802, 294] width 300 height 327
type textarea "if distance > 2: hero.castEarthPit(nearestTarget)"
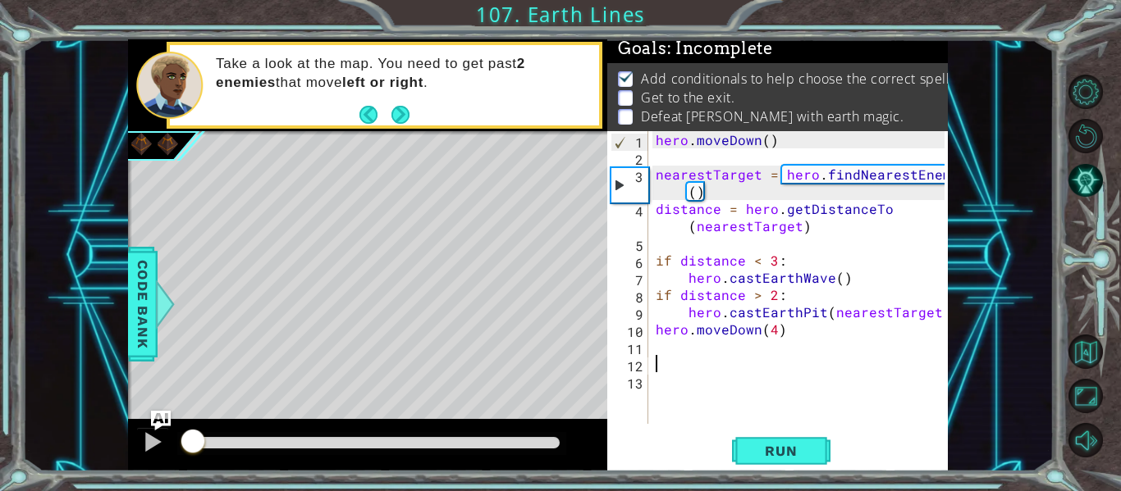
click at [688, 372] on div "hero . [GEOGRAPHIC_DATA] ( ) nearestTarget = hero . findNearestEnemy ( ) distan…" at bounding box center [802, 294] width 300 height 327
paste textarea "hero.castEarthPit(nearestTarget)"
type textarea "hero.castEarthPit(nearestTarget)"
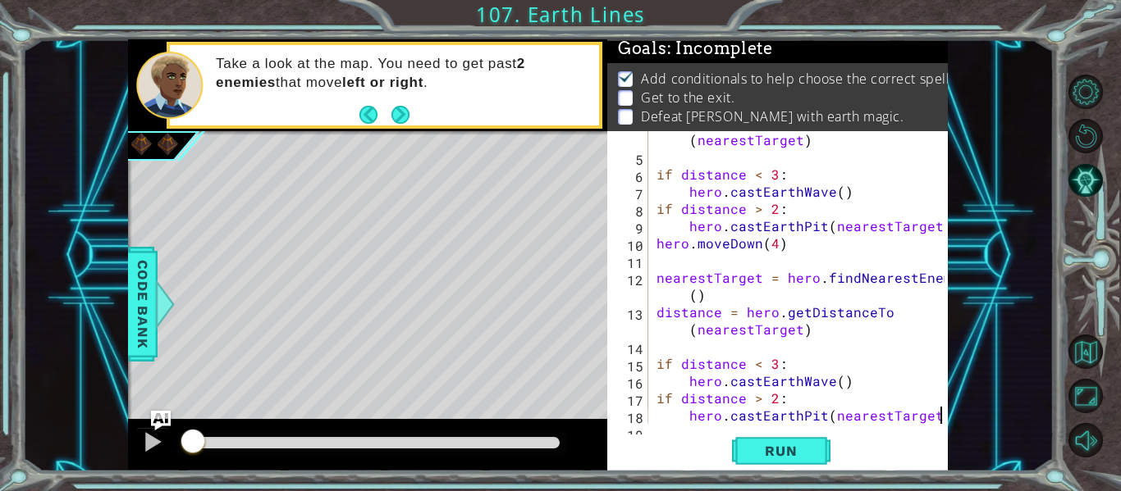
scroll to position [103, 0]
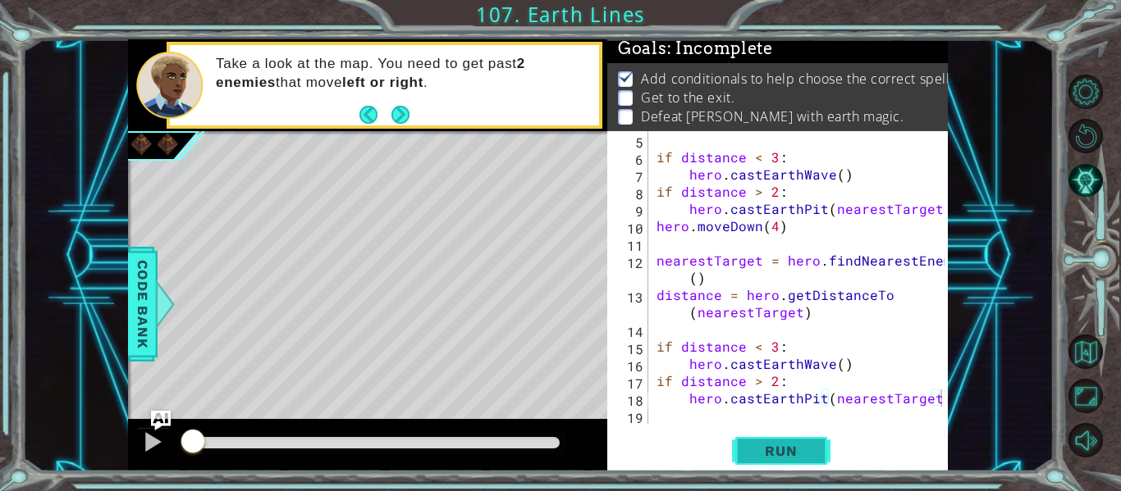
click at [742, 456] on button "Run" at bounding box center [781, 452] width 98 height 34
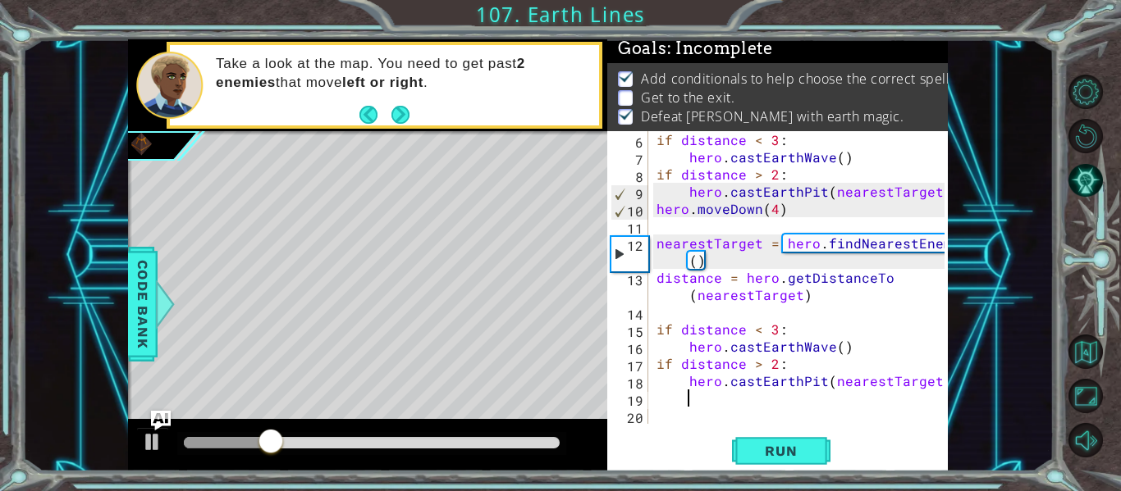
scroll to position [121, 0]
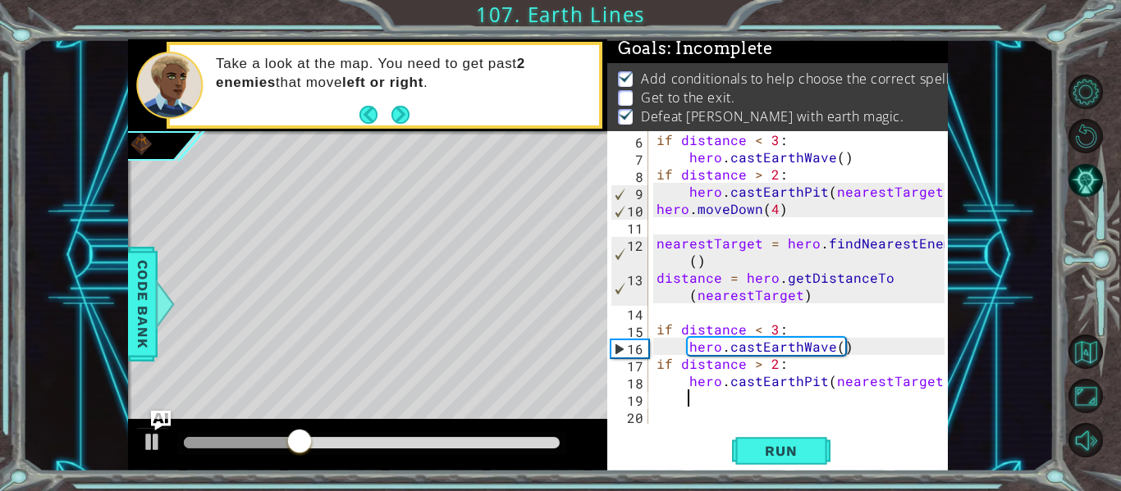
type textarea "\"
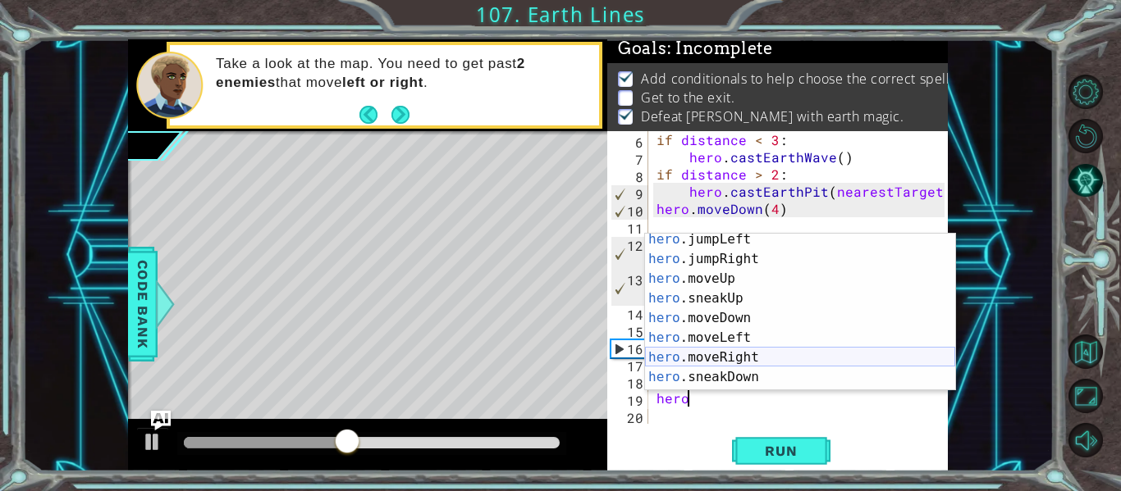
scroll to position [77, 0]
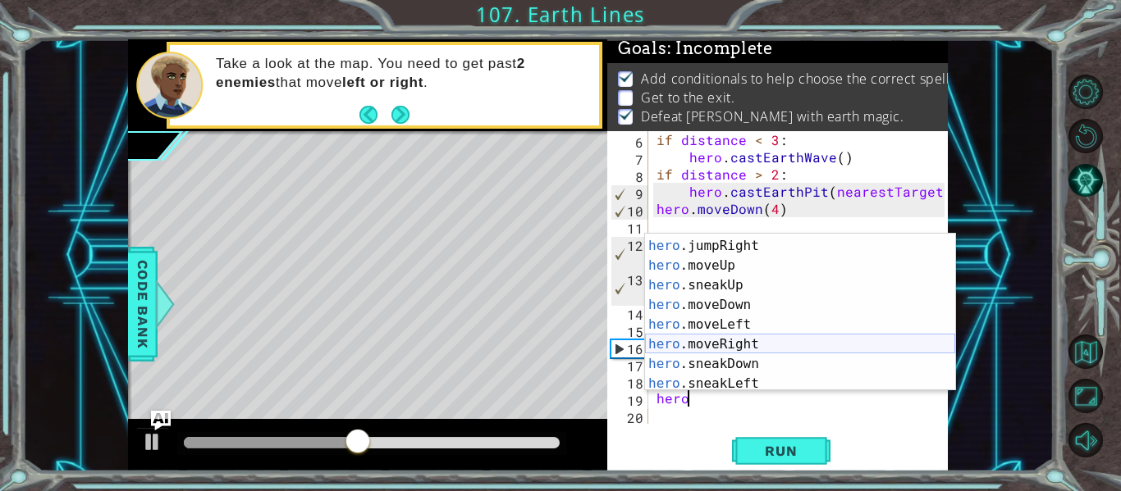
click at [724, 339] on div "hero .jumpLeft press enter hero .jumpRight press enter hero .moveUp press enter…" at bounding box center [800, 315] width 310 height 197
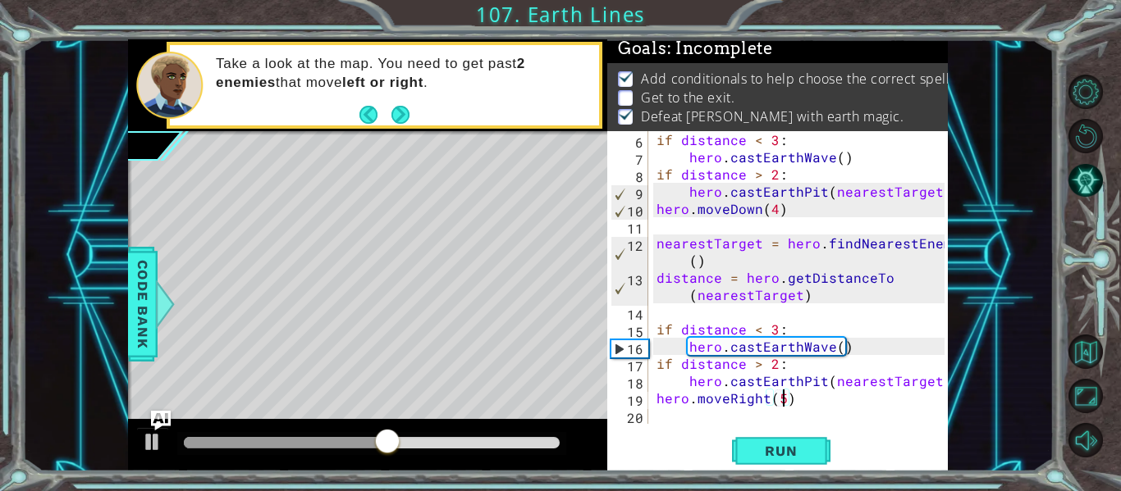
scroll to position [0, 7]
click at [770, 443] on span "Run" at bounding box center [780, 451] width 65 height 16
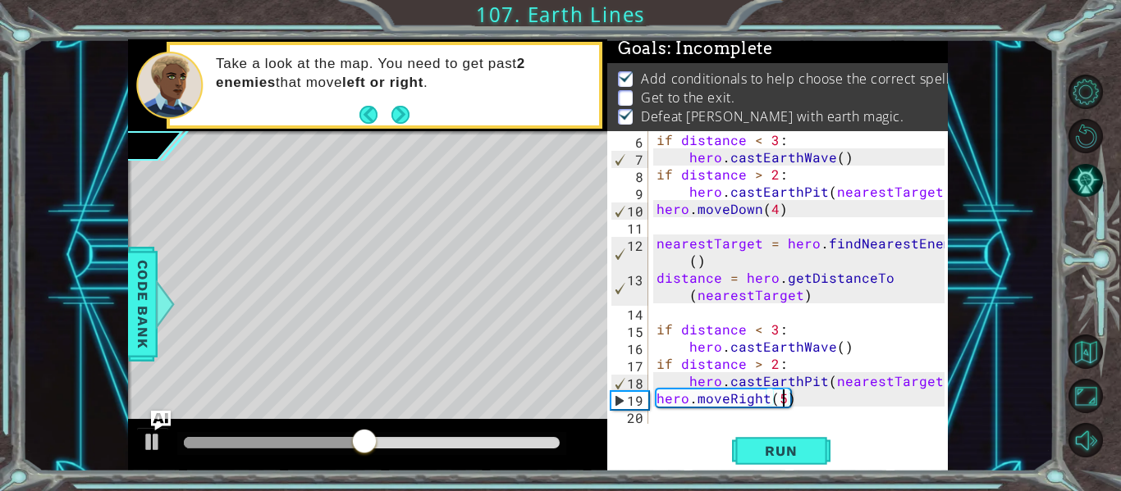
click at [819, 390] on div "if distance < 3 : hero . castEarthWave ( ) if distance > 2 : hero . [GEOGRAPHIC…" at bounding box center [802, 294] width 299 height 327
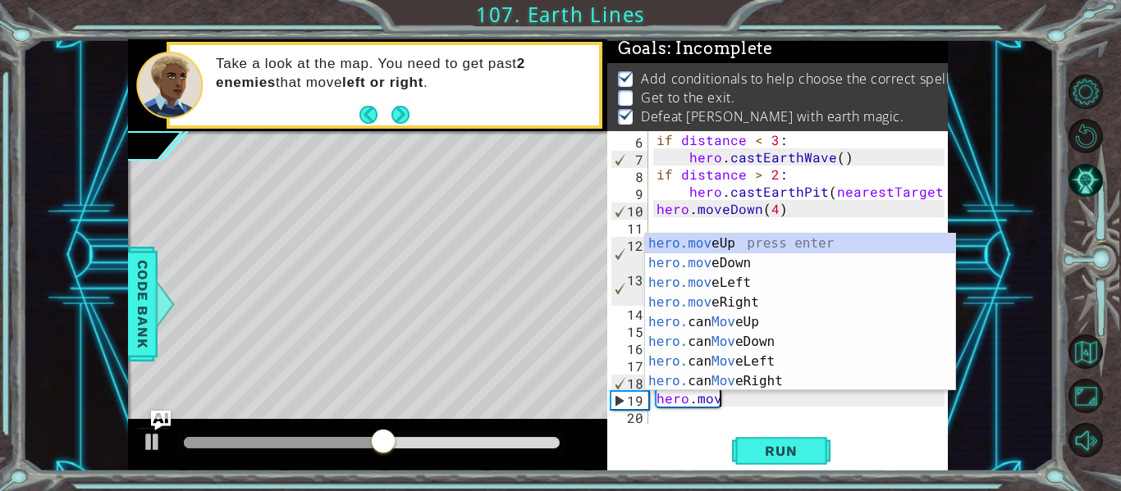
scroll to position [0, 2]
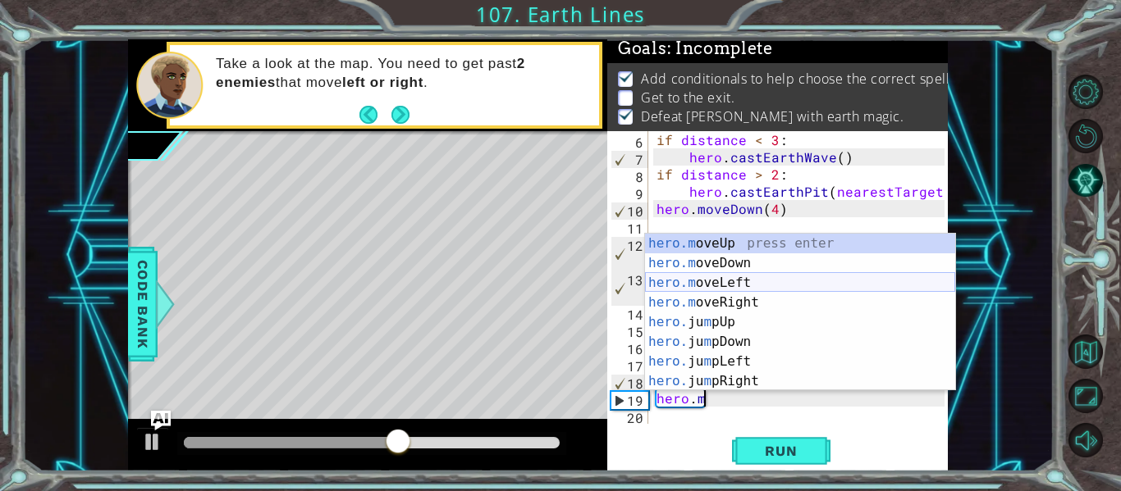
click at [774, 281] on div "hero.m oveUp press enter hero.m oveDown press enter hero.m oveLeft press enter …" at bounding box center [800, 332] width 310 height 197
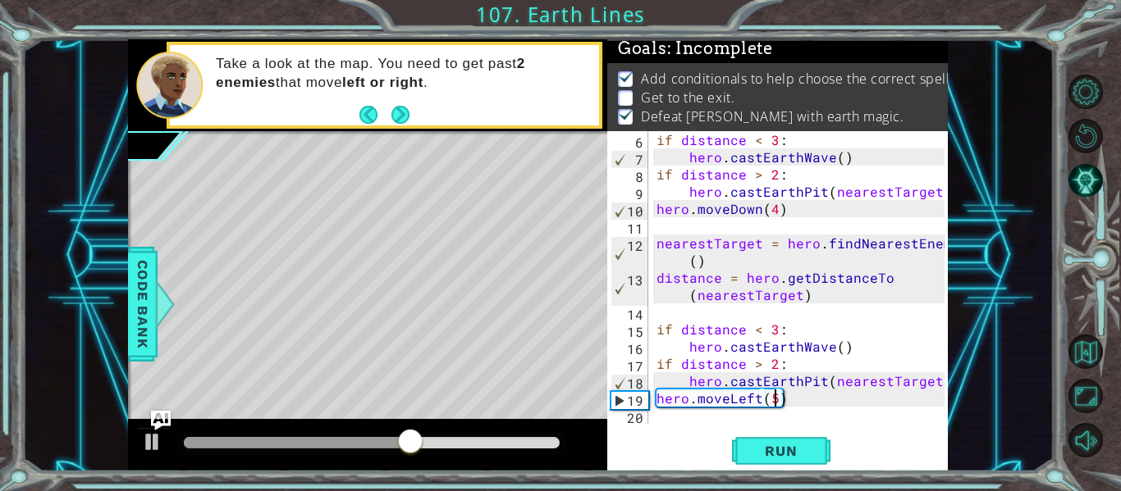
scroll to position [0, 7]
type textarea "hero.moveLeft(5)"
click at [787, 445] on span "Run" at bounding box center [780, 451] width 65 height 16
